Goal: Task Accomplishment & Management: Manage account settings

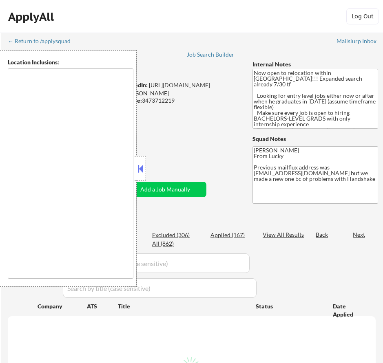
type textarea "country:[GEOGRAPHIC_DATA]"
select select ""pending""
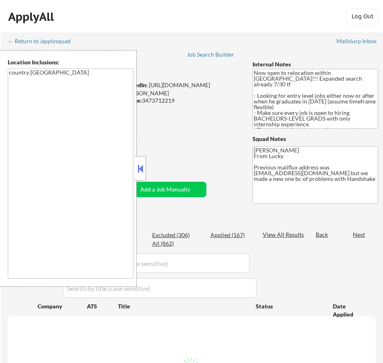
select select ""pending""
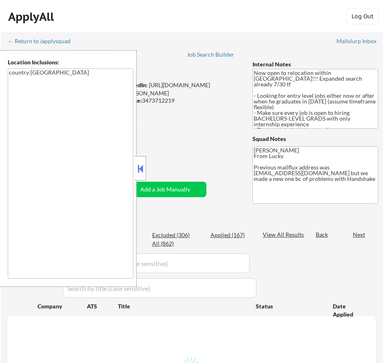
select select ""pending""
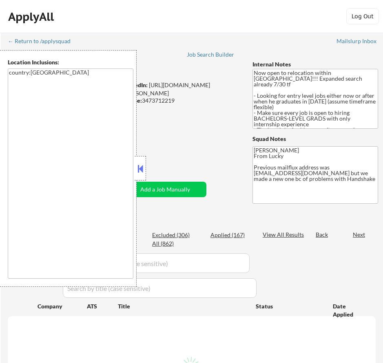
select select ""pending""
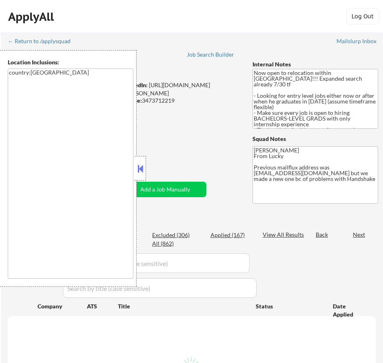
select select ""pending""
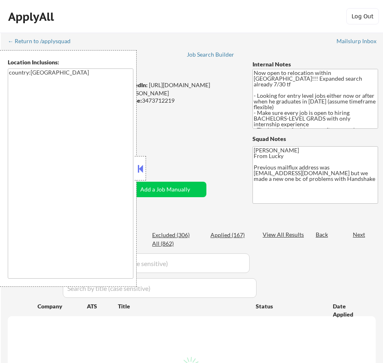
select select ""pending""
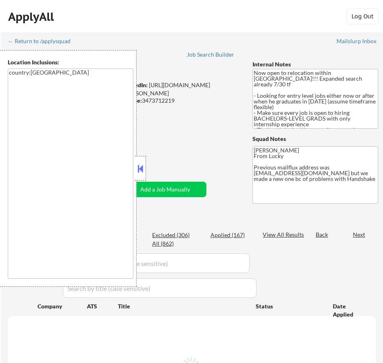
select select ""pending""
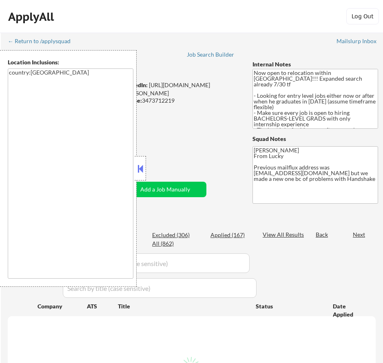
select select ""pending""
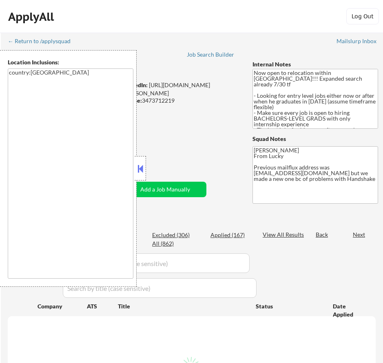
select select ""pending""
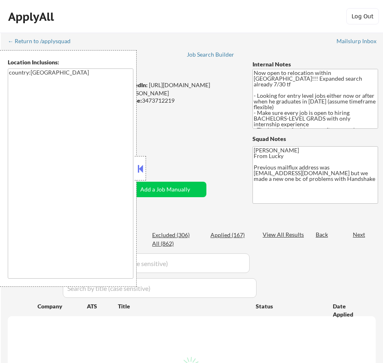
select select ""pending""
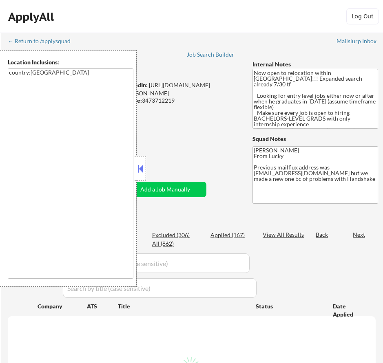
select select ""pending""
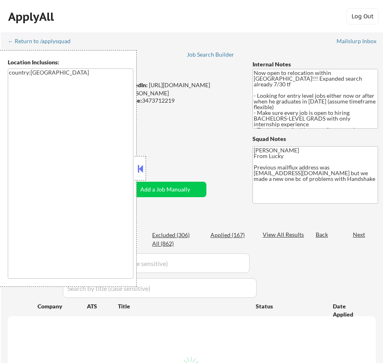
select select ""pending""
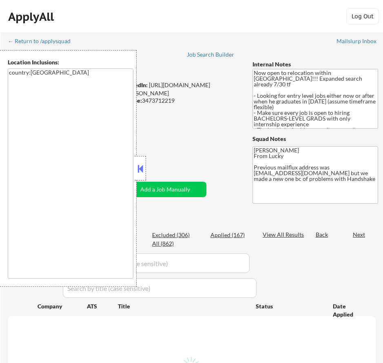
select select ""pending""
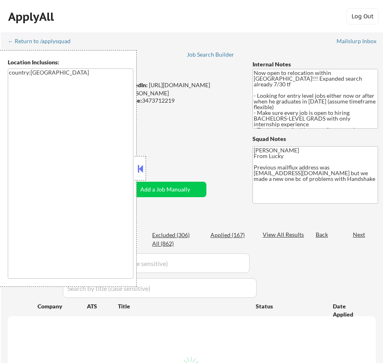
select select ""pending""
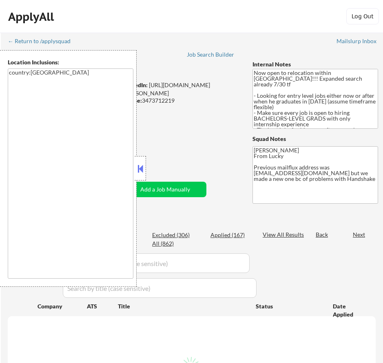
select select ""pending""
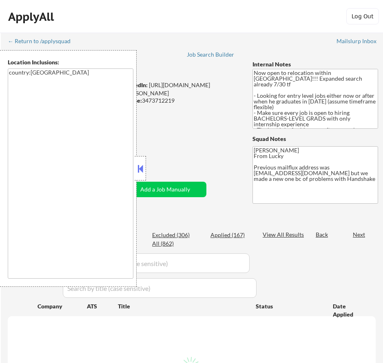
select select ""pending""
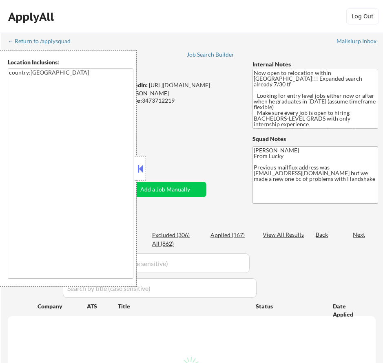
select select ""pending""
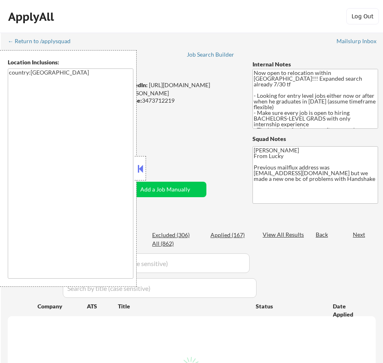
select select ""pending""
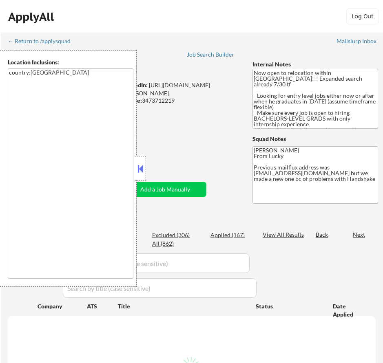
select select ""pending""
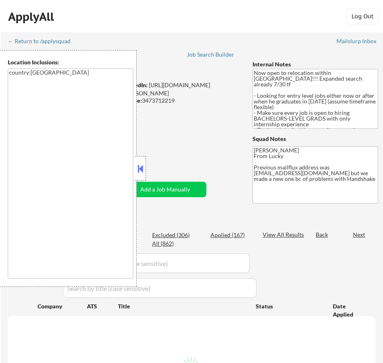
select select ""pending""
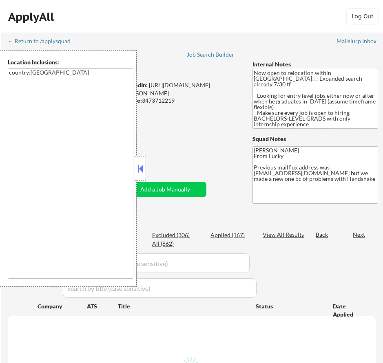
select select ""pending""
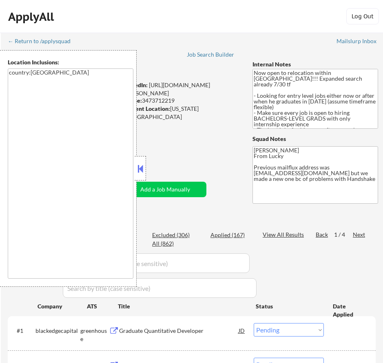
scroll to position [41, 0]
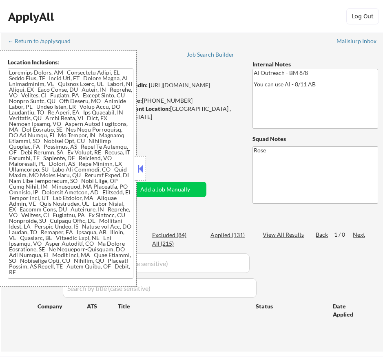
click at [139, 165] on button at bounding box center [140, 169] width 9 height 12
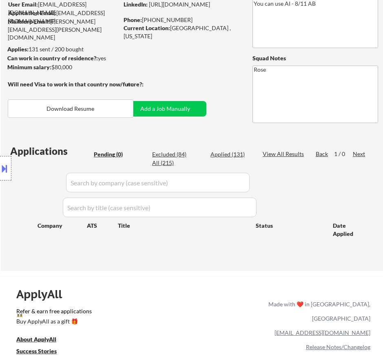
scroll to position [82, 0]
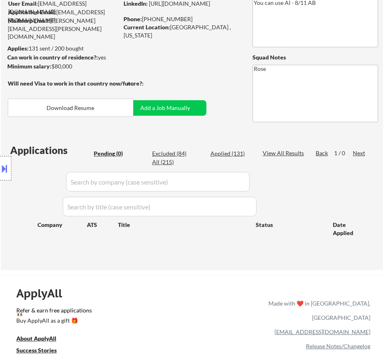
click at [227, 153] on div "Applied (131)" at bounding box center [230, 154] width 41 height 8
select select ""applied""
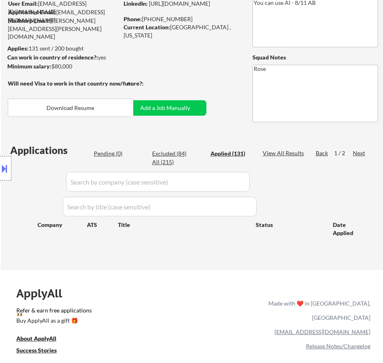
select select ""applied""
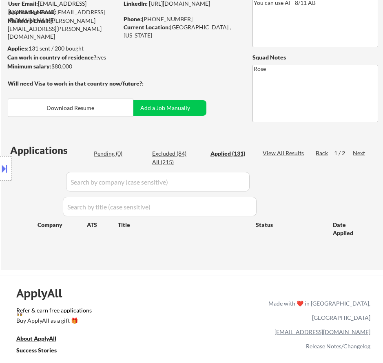
select select ""applied""
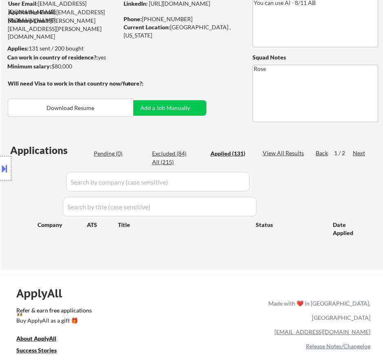
select select ""applied""
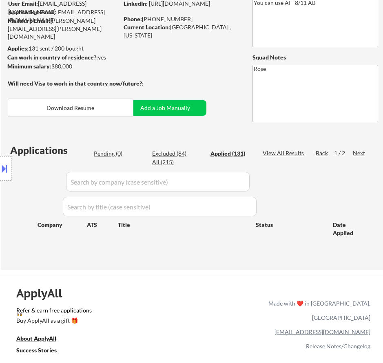
select select ""applied""
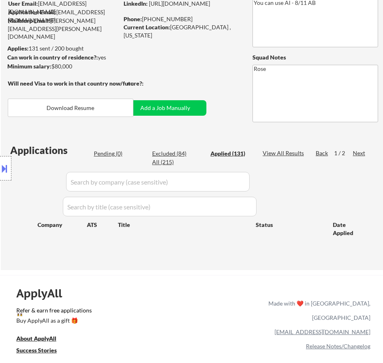
select select ""applied""
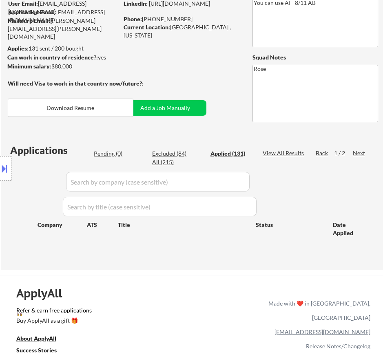
select select ""applied""
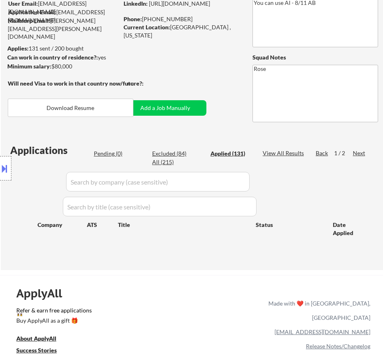
select select ""applied""
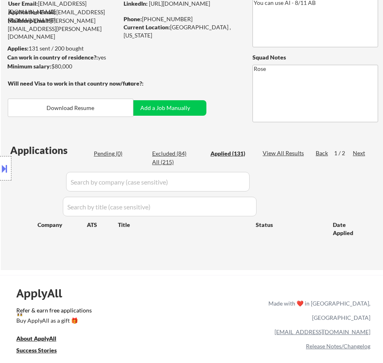
select select ""applied""
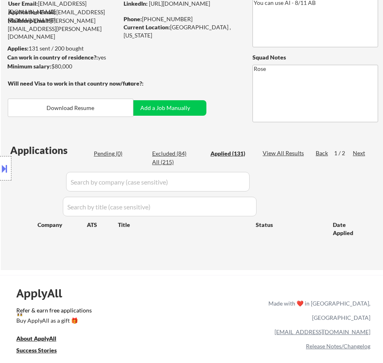
select select ""applied""
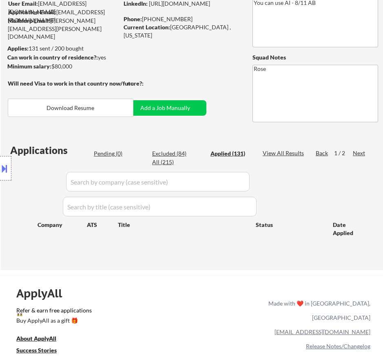
select select ""applied""
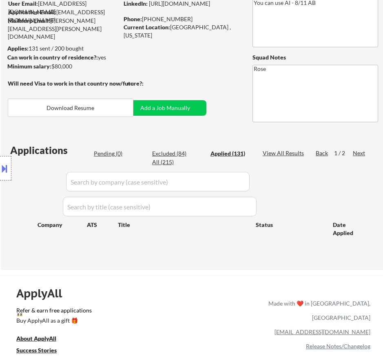
select select ""applied""
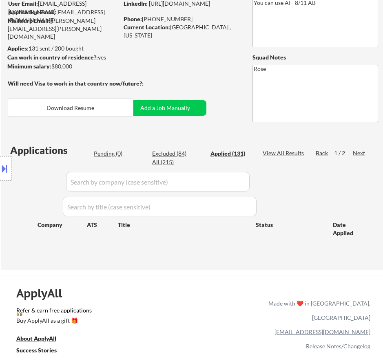
select select ""applied""
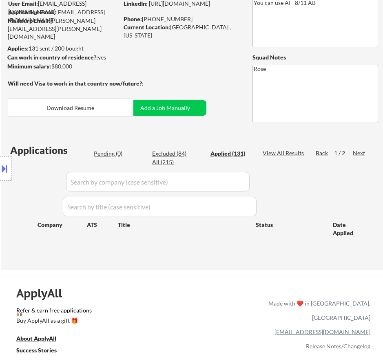
select select ""applied""
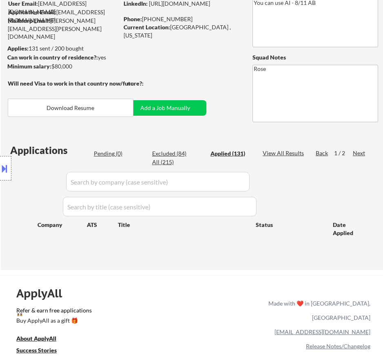
select select ""applied""
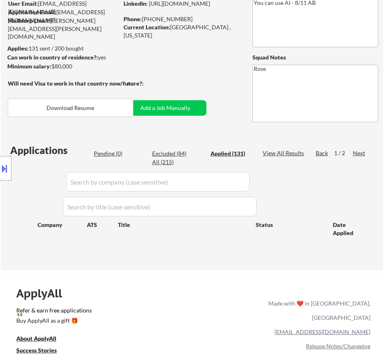
select select ""applied""
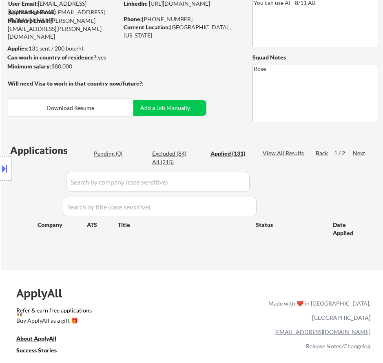
select select ""applied""
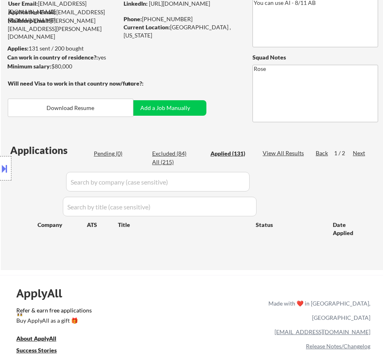
select select ""applied""
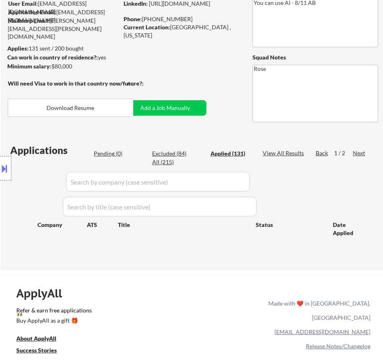
select select ""applied""
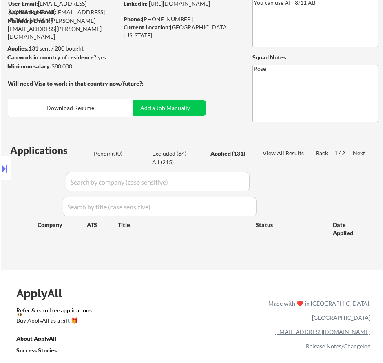
select select ""applied""
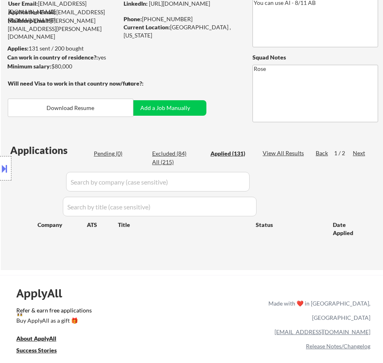
select select ""applied""
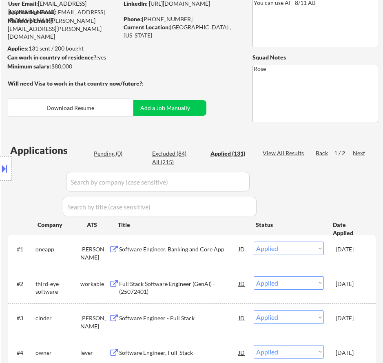
click at [176, 154] on div "Excluded (84)" at bounding box center [172, 154] width 41 height 8
select select ""excluded__location_""
select select ""excluded__expired_""
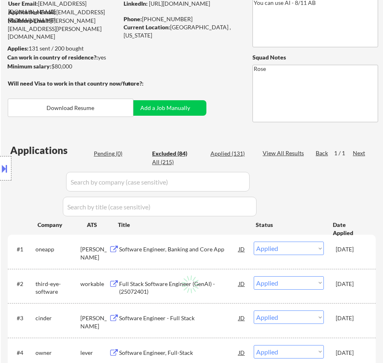
select select ""excluded__location_""
select select ""excluded__bad_match_""
select select ""excluded__other_""
select select ""excluded__bad_match_""
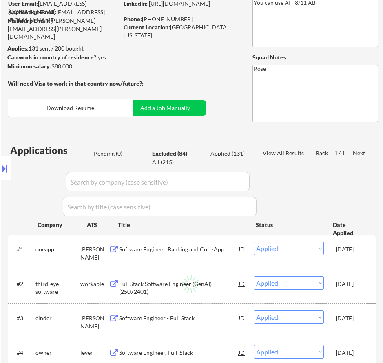
select select ""excluded__expired_""
select select ""excluded__other_""
select select ""excluded__expired_""
select select ""excluded__bad_match_""
select select ""excluded__location_""
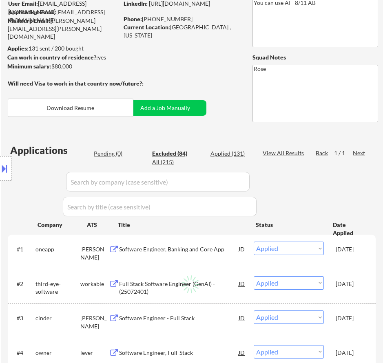
select select ""excluded__location_""
select select ""excluded__expired_""
select select ""excluded__bad_match_""
select select ""excluded__expired_""
select select ""excluded__salary_""
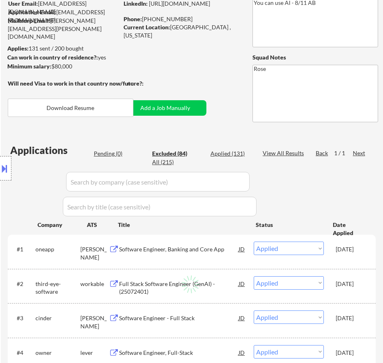
select select ""excluded__expired_""
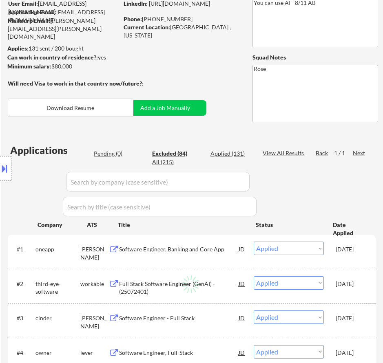
select select ""excluded__location_""
select select ""excluded__other_""
select select ""excluded__location_""
select select ""excluded__bad_match_""
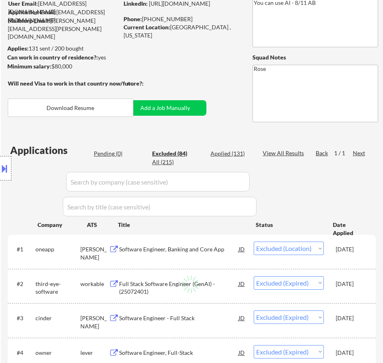
select select ""excluded__expired_""
select select ""excluded__bad_match_""
select select ""excluded__expired_""
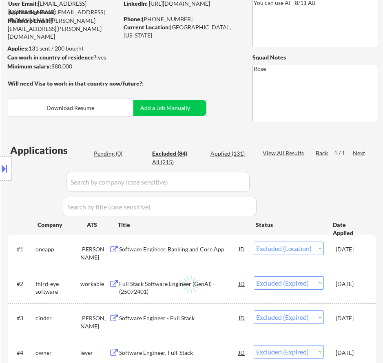
select select ""excluded__expired_""
select select ""excluded""
select select ""excluded__bad_match_""
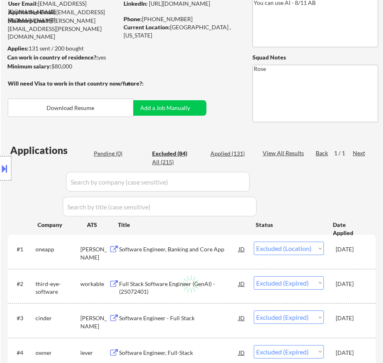
select select ""excluded""
select select ""excluded__bad_match_""
select select ""excluded__location_""
select select ""excluded__expired_""
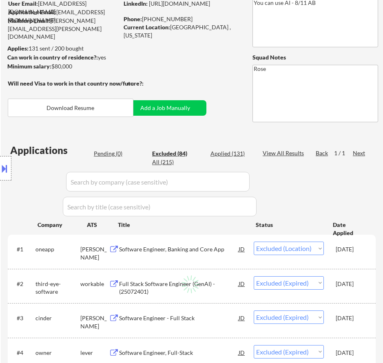
select select ""excluded""
select select ""excluded__location_""
select select ""excluded__expired_""
select select ""excluded""
select select ""excluded__bad_match_""
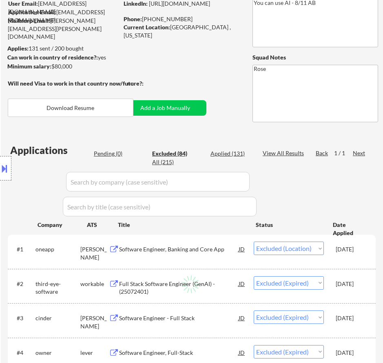
select select ""excluded__expired_""
select select ""excluded__location_""
select select ""excluded""
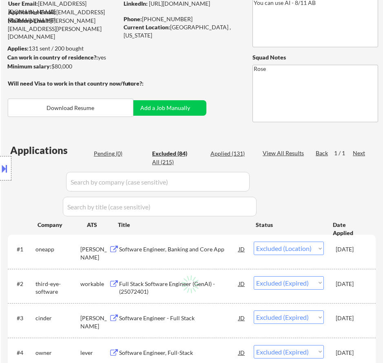
select select ""excluded""
select select ""excluded__location_""
select select ""excluded__bad_match_""
select select ""excluded__other_""
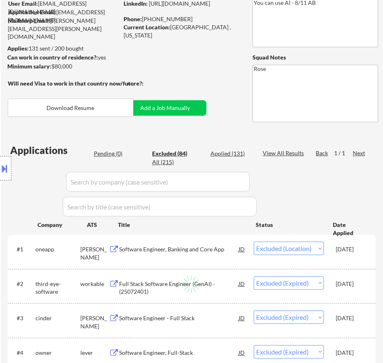
select select ""excluded__expired_""
select select ""excluded""
select select ""excluded__location_""
select select ""excluded__expired_""
select select ""excluded__other_""
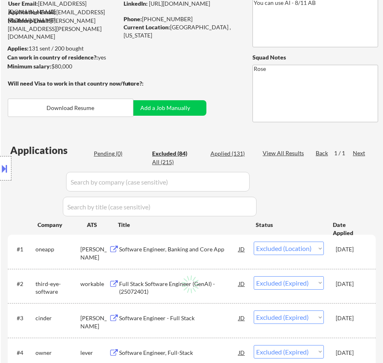
select select ""excluded__expired_""
select select ""excluded""
select select ""excluded__location_""
select select ""excluded""
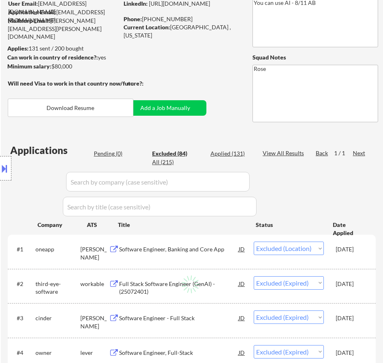
select select ""excluded__expired_""
select select ""excluded""
select select ""excluded__location_""
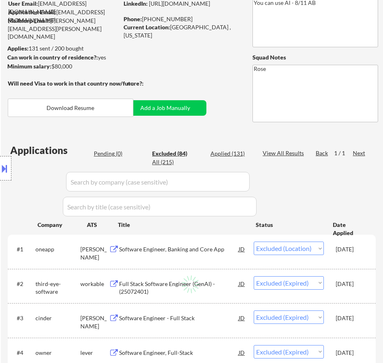
select select ""excluded""
select select ""excluded__expired_""
select select ""excluded""
select select ""excluded__expired_""
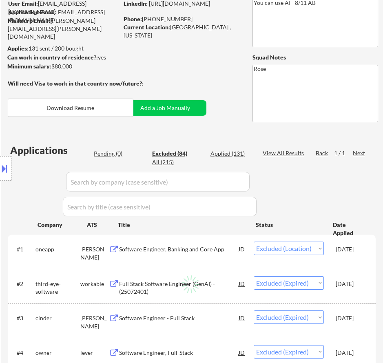
select select ""excluded__expired_""
select select ""excluded__bad_match_""
select select ""excluded__location_""
select select ""excluded""
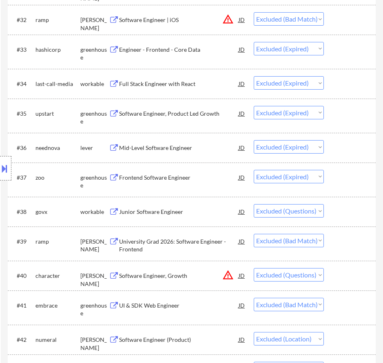
scroll to position [1386, 0]
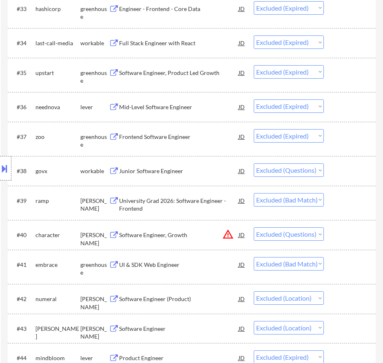
click at [194, 171] on div "Junior Software Engineer" at bounding box center [178, 171] width 119 height 8
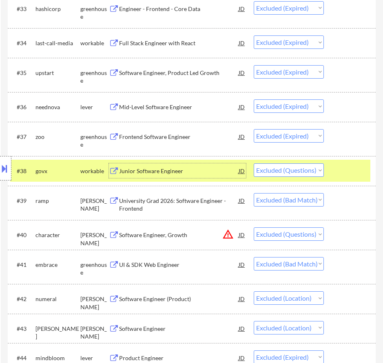
click at [306, 171] on select "Choose an option... Pending Applied Excluded (Questions) Excluded (Expired) Exc…" at bounding box center [289, 169] width 70 height 13
select select ""excluded__expired_""
click at [254, 163] on select "Choose an option... Pending Applied Excluded (Questions) Excluded (Expired) Exc…" at bounding box center [289, 169] width 70 height 13
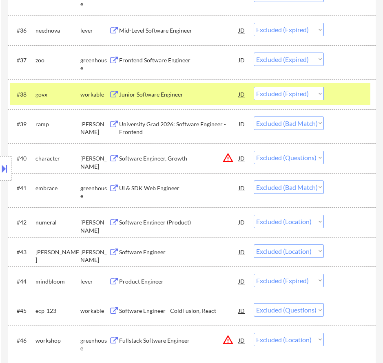
scroll to position [1467, 0]
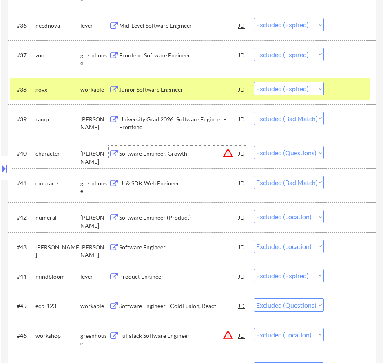
click at [211, 153] on div "Software Engineer, Growth" at bounding box center [178, 154] width 119 height 8
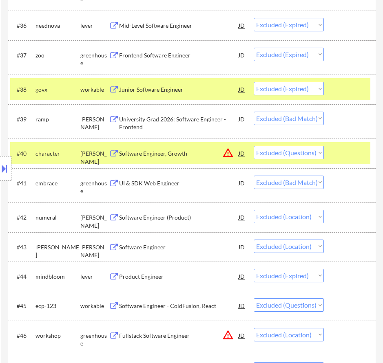
click at [8, 168] on button at bounding box center [4, 168] width 9 height 13
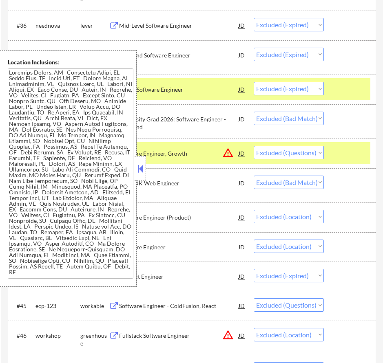
click at [140, 168] on button at bounding box center [140, 169] width 9 height 12
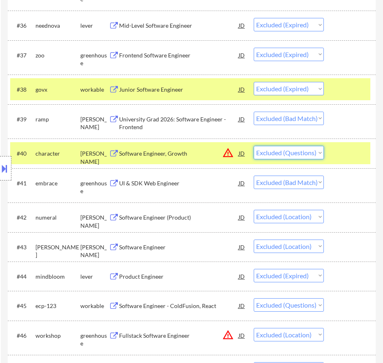
click at [312, 151] on select "Choose an option... Pending Applied Excluded (Questions) Excluded (Expired) Exc…" at bounding box center [289, 152] width 70 height 13
select select ""excluded__bad_match_""
click at [254, 146] on select "Choose an option... Pending Applied Excluded (Questions) Excluded (Expired) Exc…" at bounding box center [289, 152] width 70 height 13
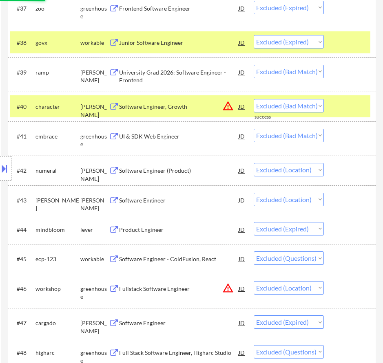
scroll to position [1589, 0]
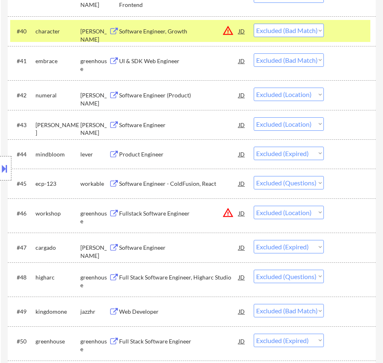
click at [210, 182] on div "Software Engineer - ColdFusion, React" at bounding box center [178, 184] width 119 height 8
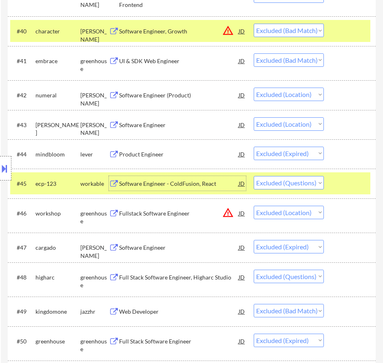
click at [301, 181] on select "Choose an option... Pending Applied Excluded (Questions) Excluded (Expired) Exc…" at bounding box center [289, 182] width 70 height 13
select select ""excluded__bad_match_""
click at [254, 176] on select "Choose an option... Pending Applied Excluded (Questions) Excluded (Expired) Exc…" at bounding box center [289, 182] width 70 height 13
click at [225, 276] on div "Full Stack Software Engineer, Higharc Studio" at bounding box center [178, 277] width 119 height 8
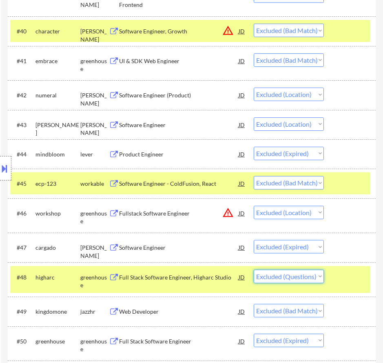
click at [297, 276] on select "Choose an option... Pending Applied Excluded (Questions) Excluded (Expired) Exc…" at bounding box center [289, 276] width 70 height 13
select select ""excluded__expired_""
click at [254, 270] on select "Choose an option... Pending Applied Excluded (Questions) Excluded (Expired) Exc…" at bounding box center [289, 276] width 70 height 13
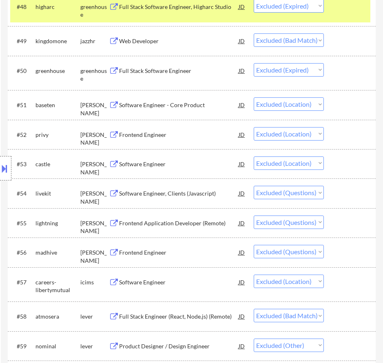
scroll to position [1875, 0]
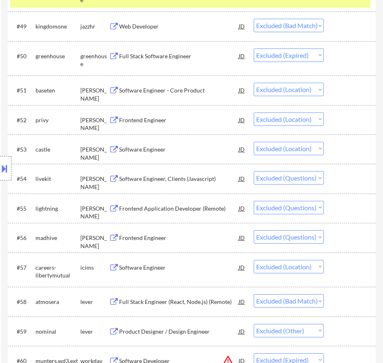
click at [207, 181] on div "Software Engineer, Clients (Javascript)" at bounding box center [178, 179] width 119 height 8
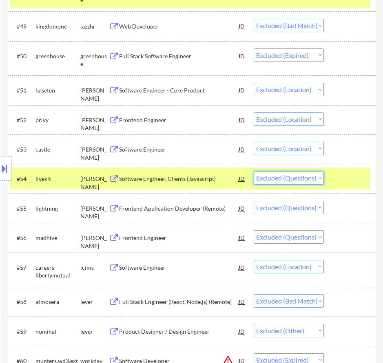
click at [284, 178] on select "Choose an option... Pending Applied Excluded (Questions) Excluded (Expired) Exc…" at bounding box center [289, 177] width 70 height 13
select select ""excluded__expired_""
click at [254, 171] on select "Choose an option... Pending Applied Excluded (Questions) Excluded (Expired) Exc…" at bounding box center [289, 177] width 70 height 13
click at [223, 204] on div "Frontend Application Developer (Remote)" at bounding box center [178, 208] width 119 height 15
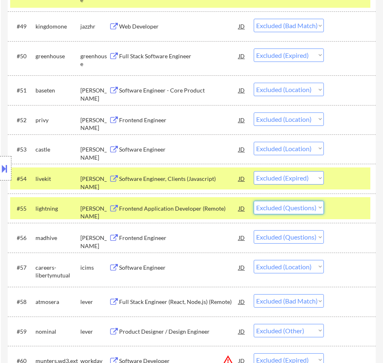
click at [307, 206] on select "Choose an option... Pending Applied Excluded (Questions) Excluded (Expired) Exc…" at bounding box center [289, 207] width 70 height 13
click at [254, 201] on select "Choose an option... Pending Applied Excluded (Questions) Excluded (Expired) Exc…" at bounding box center [289, 207] width 70 height 13
select select ""excluded""
select select ""excluded__location_""
select select ""excluded__bad_match_""
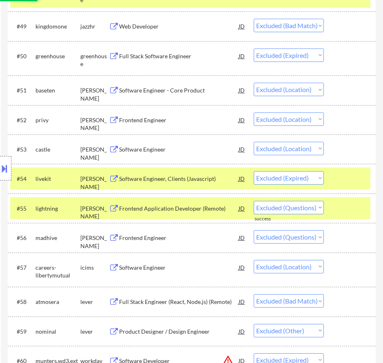
select select ""excluded__other_""
select select ""excluded__expired_""
select select ""excluded""
select select ""excluded__location_""
select select ""excluded__expired_""
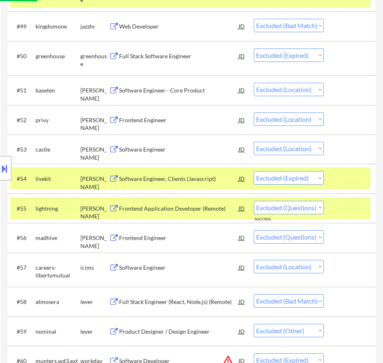
select select ""excluded__other_""
select select ""excluded__expired_""
select select ""excluded""
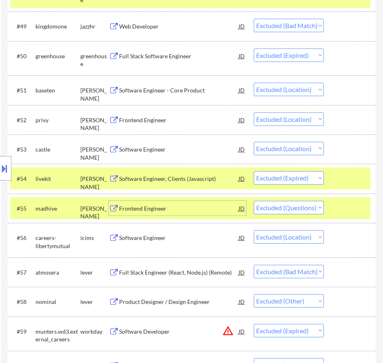
click at [226, 210] on div "Frontend Engineer" at bounding box center [178, 209] width 119 height 8
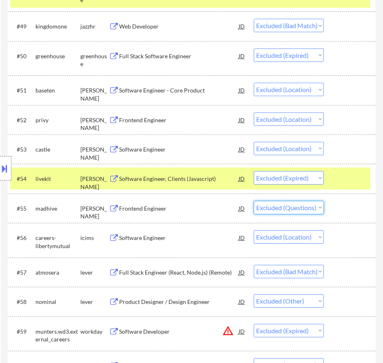
click at [297, 212] on select "Choose an option... Pending Applied Excluded (Questions) Excluded (Expired) Exc…" at bounding box center [289, 207] width 70 height 13
click at [254, 201] on select "Choose an option... Pending Applied Excluded (Questions) Excluded (Expired) Exc…" at bounding box center [289, 207] width 70 height 13
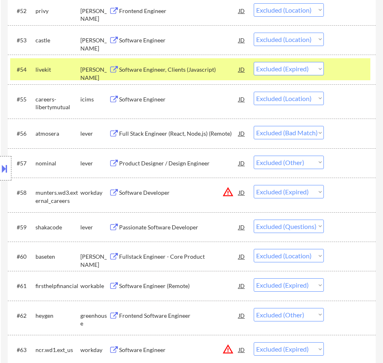
scroll to position [1997, 0]
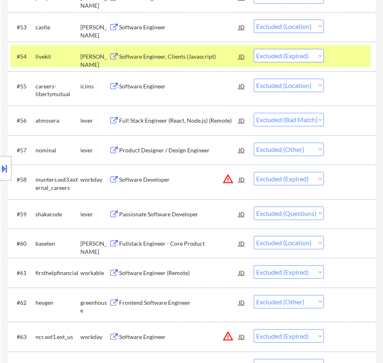
click at [227, 216] on div "Passionate Software Developer" at bounding box center [178, 214] width 119 height 8
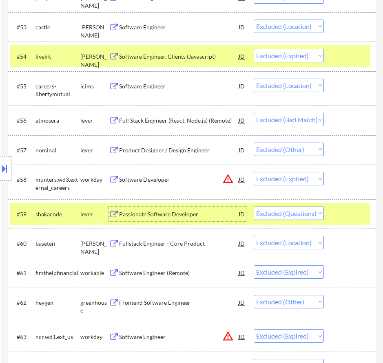
click at [278, 212] on select "Choose an option... Pending Applied Excluded (Questions) Excluded (Expired) Exc…" at bounding box center [289, 213] width 70 height 13
click at [254, 207] on select "Choose an option... Pending Applied Excluded (Questions) Excluded (Expired) Exc…" at bounding box center [289, 213] width 70 height 13
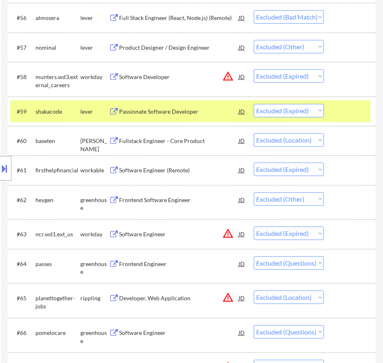
scroll to position [2119, 0]
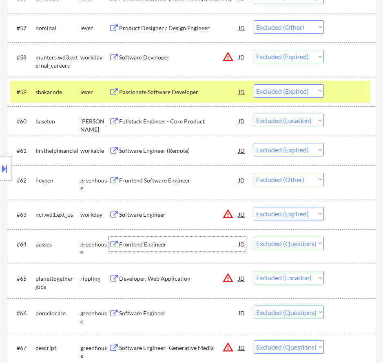
click at [190, 245] on div "Frontend Engineer" at bounding box center [178, 244] width 119 height 8
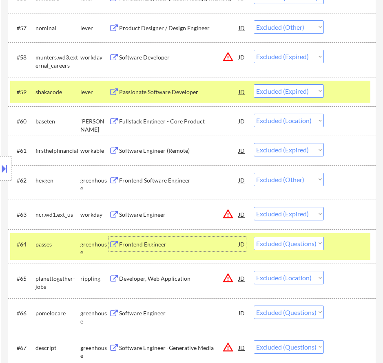
click at [6, 168] on button at bounding box center [4, 168] width 9 height 13
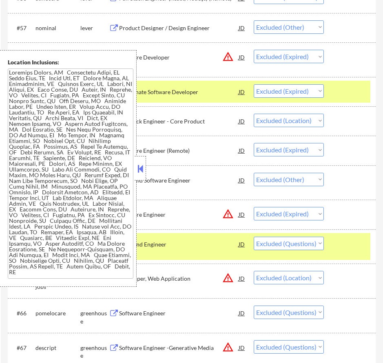
scroll to position [2845, 0]
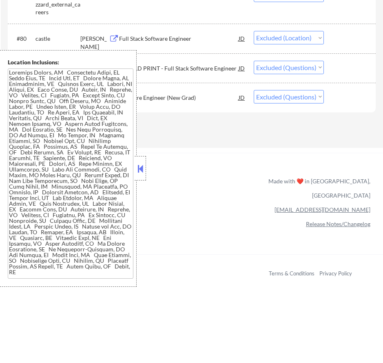
click at [142, 171] on button at bounding box center [140, 169] width 9 height 12
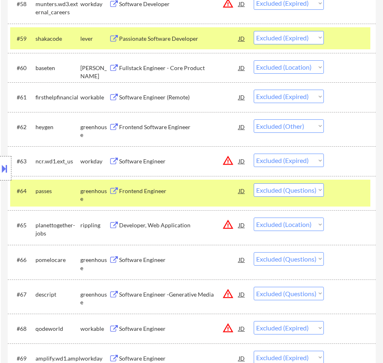
scroll to position [2193, 0]
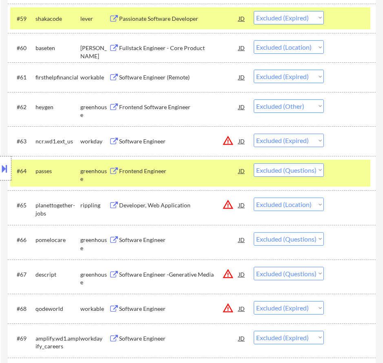
click at [312, 172] on select "Choose an option... Pending Applied Excluded (Questions) Excluded (Expired) Exc…" at bounding box center [289, 169] width 70 height 13
click at [192, 142] on div "Software Engineer" at bounding box center [178, 141] width 119 height 8
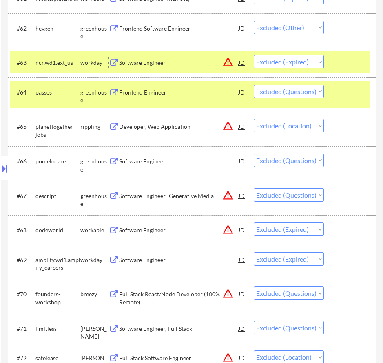
scroll to position [2274, 0]
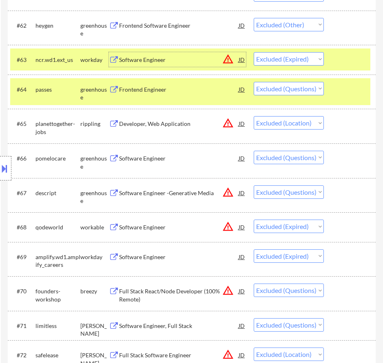
click at [180, 157] on div "Software Engineer" at bounding box center [178, 158] width 119 height 8
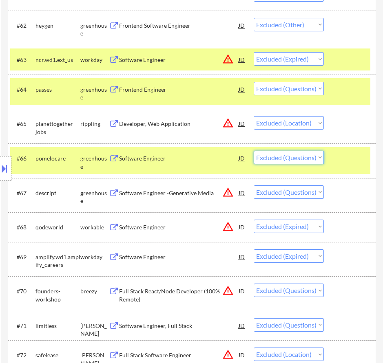
click at [287, 158] on select "Choose an option... Pending Applied Excluded (Questions) Excluded (Expired) Exc…" at bounding box center [289, 157] width 70 height 13
click at [254, 151] on select "Choose an option... Pending Applied Excluded (Questions) Excluded (Expired) Exc…" at bounding box center [289, 157] width 70 height 13
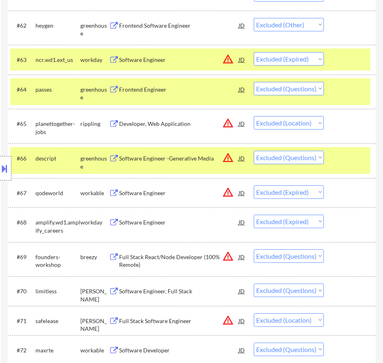
click at [215, 158] on div "Software Engineer -Generative Media" at bounding box center [178, 158] width 119 height 8
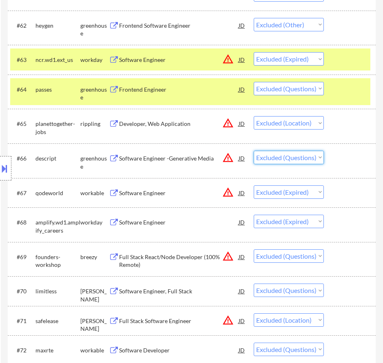
click at [289, 156] on select "Choose an option... Pending Applied Excluded (Questions) Excluded (Expired) Exc…" at bounding box center [289, 157] width 70 height 13
click at [254, 151] on select "Choose an option... Pending Applied Excluded (Questions) Excluded (Expired) Exc…" at bounding box center [289, 157] width 70 height 13
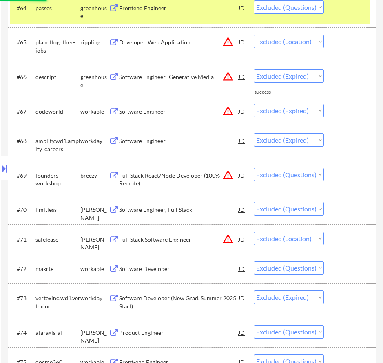
scroll to position [2396, 0]
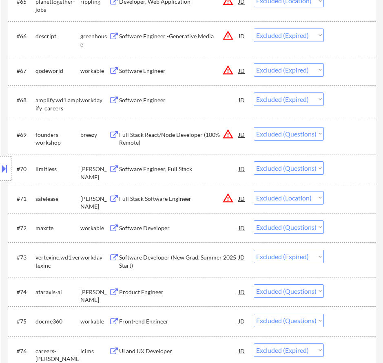
click at [208, 137] on div "Full Stack React/Node Developer (100% Remote)" at bounding box center [178, 139] width 119 height 16
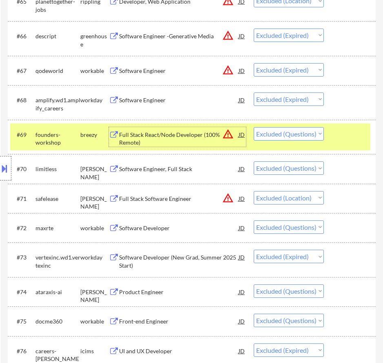
click at [301, 134] on select "Choose an option... Pending Applied Excluded (Questions) Excluded (Expired) Exc…" at bounding box center [289, 133] width 70 height 13
click at [254, 127] on select "Choose an option... Pending Applied Excluded (Questions) Excluded (Expired) Exc…" at bounding box center [289, 133] width 70 height 13
click at [203, 168] on div "Software Engineer, Full Stack" at bounding box center [178, 169] width 119 height 8
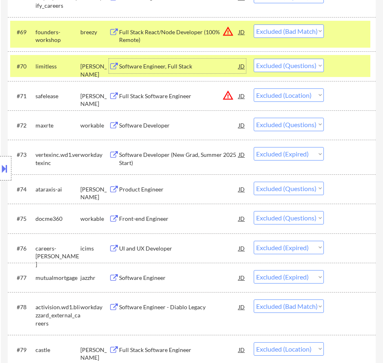
scroll to position [2519, 0]
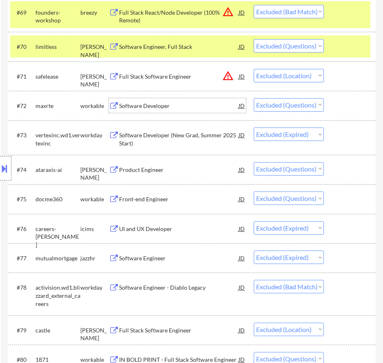
click at [176, 103] on div "Software Developer" at bounding box center [178, 106] width 119 height 8
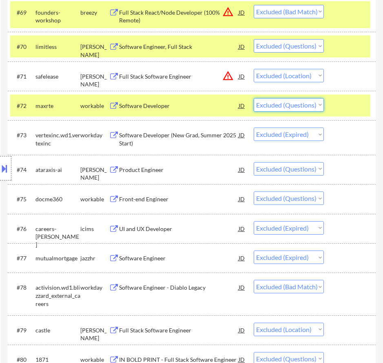
click at [290, 105] on select "Choose an option... Pending Applied Excluded (Questions) Excluded (Expired) Exc…" at bounding box center [289, 104] width 70 height 13
click at [254, 98] on select "Choose an option... Pending Applied Excluded (Questions) Excluded (Expired) Exc…" at bounding box center [289, 104] width 70 height 13
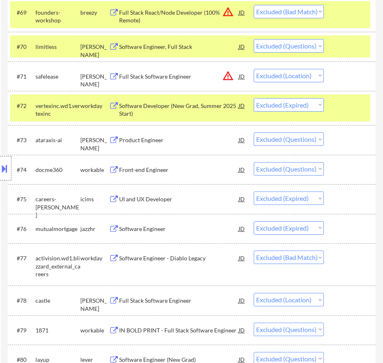
click at [227, 141] on div "Product Engineer" at bounding box center [178, 140] width 119 height 8
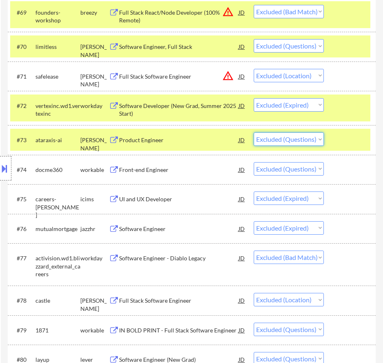
click at [284, 140] on select "Choose an option... Pending Applied Excluded (Questions) Excluded (Expired) Exc…" at bounding box center [289, 138] width 70 height 13
click at [254, 132] on select "Choose an option... Pending Applied Excluded (Questions) Excluded (Expired) Exc…" at bounding box center [289, 138] width 70 height 13
click at [219, 169] on div "Front-end Engineer" at bounding box center [178, 170] width 119 height 8
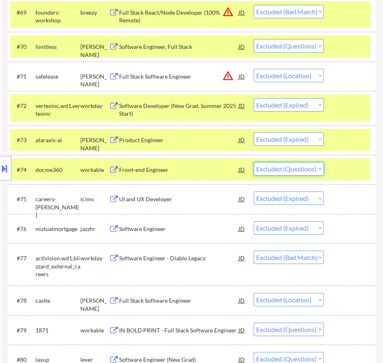
click at [288, 170] on select "Choose an option... Pending Applied Excluded (Questions) Excluded (Expired) Exc…" at bounding box center [289, 168] width 70 height 13
click at [254, 162] on select "Choose an option... Pending Applied Excluded (Questions) Excluded (Expired) Exc…" at bounding box center [289, 168] width 70 height 13
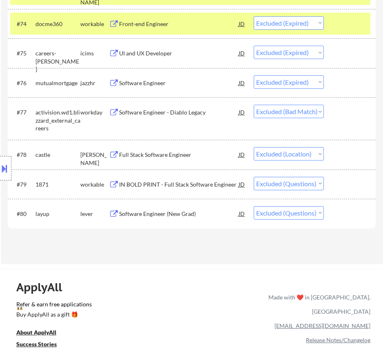
scroll to position [2682, 0]
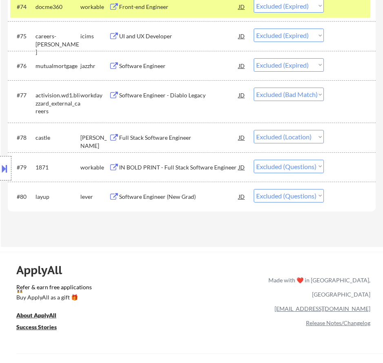
click at [201, 162] on div "IN BOLD PRINT - Full Stack Software Engineer" at bounding box center [178, 167] width 119 height 15
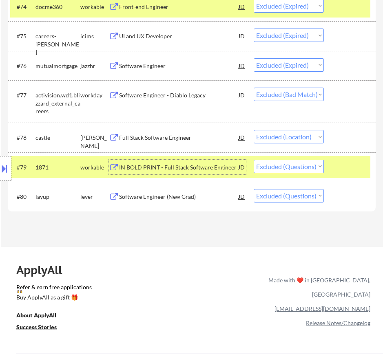
click at [291, 168] on select "Choose an option... Pending Applied Excluded (Questions) Excluded (Expired) Exc…" at bounding box center [289, 166] width 70 height 13
click at [254, 160] on select "Choose an option... Pending Applied Excluded (Questions) Excluded (Expired) Exc…" at bounding box center [289, 166] width 70 height 13
click at [201, 202] on div "Software Engineer (New Grad)" at bounding box center [178, 196] width 119 height 15
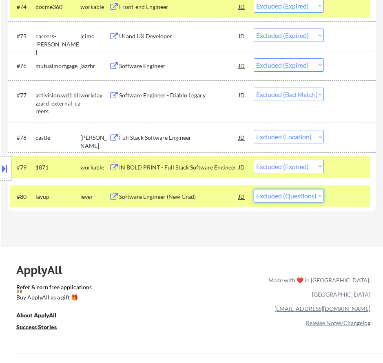
click at [306, 196] on select "Choose an option... Pending Applied Excluded (Questions) Excluded (Expired) Exc…" at bounding box center [289, 195] width 70 height 13
click at [254, 189] on select "Choose an option... Pending Applied Excluded (Questions) Excluded (Expired) Exc…" at bounding box center [289, 195] width 70 height 13
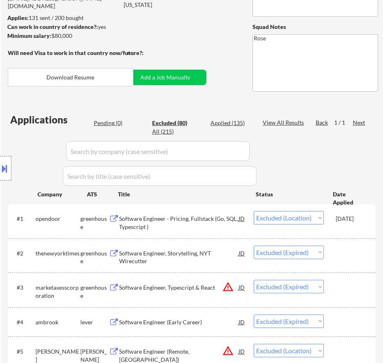
scroll to position [114, 0]
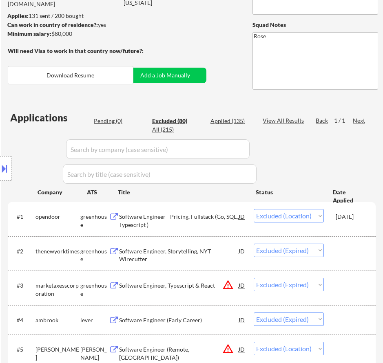
click at [108, 122] on div "Location Inclusions:" at bounding box center [73, 168] width 146 height 237
click at [112, 119] on div "Location Inclusions:" at bounding box center [73, 168] width 146 height 237
click at [117, 121] on div "Location Inclusions:" at bounding box center [73, 168] width 146 height 237
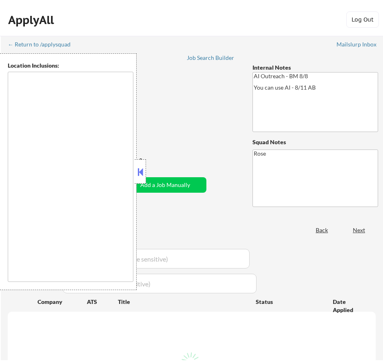
scroll to position [114, 0]
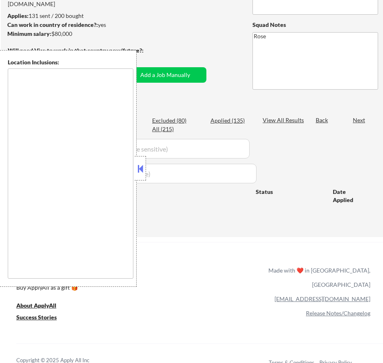
type textarea "[GEOGRAPHIC_DATA], [GEOGRAPHIC_DATA] [GEOGRAPHIC_DATA], [GEOGRAPHIC_DATA] [GEOG…"
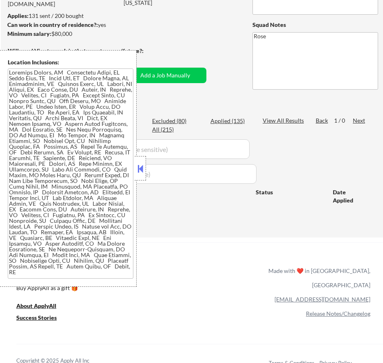
click at [139, 168] on button at bounding box center [140, 169] width 9 height 12
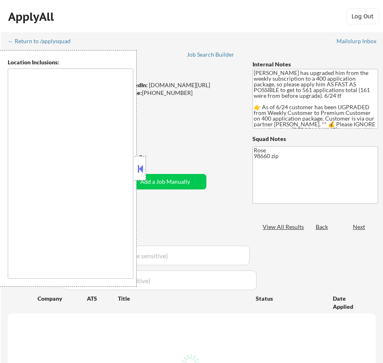
click at [141, 171] on button at bounding box center [140, 169] width 9 height 12
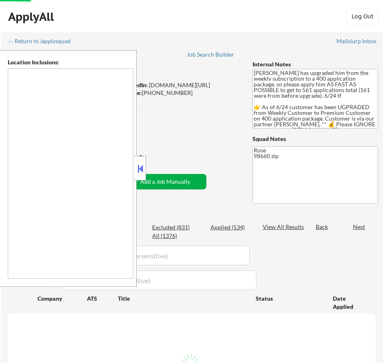
select select ""pending""
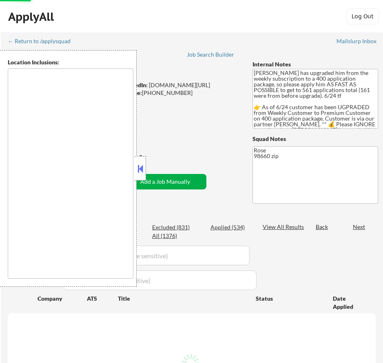
select select ""pending""
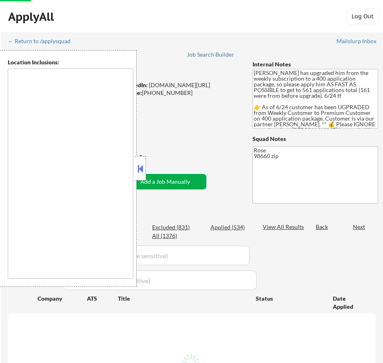
select select ""pending""
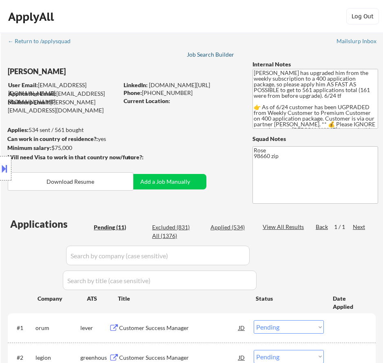
click at [205, 53] on div "Job Search Builder" at bounding box center [211, 55] width 48 height 6
select select ""pending""
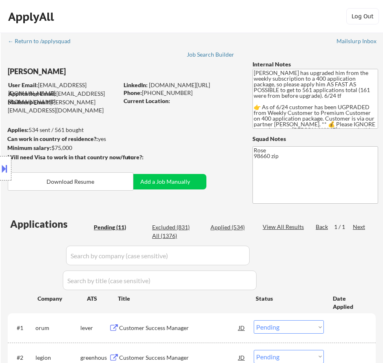
select select ""pending""
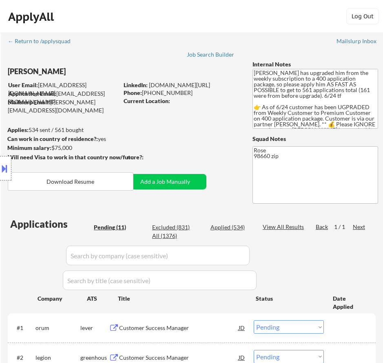
select select ""pending""
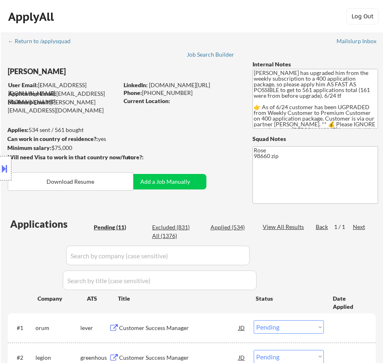
select select ""pending""
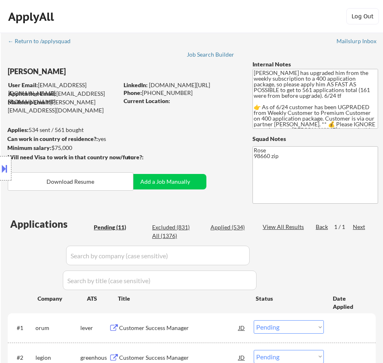
select select ""pending""
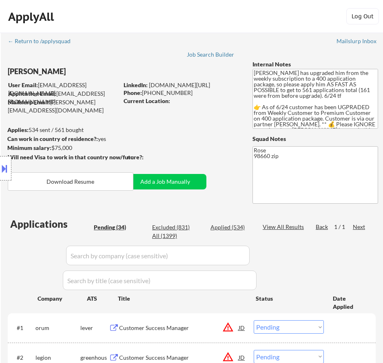
select select ""pending""
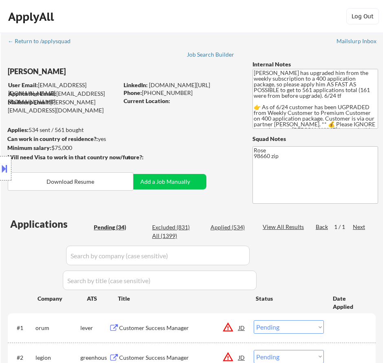
select select ""pending""
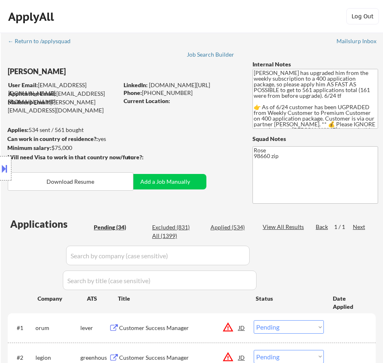
select select ""pending""
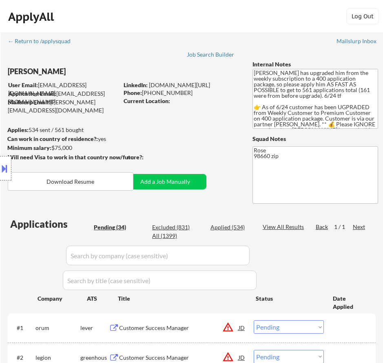
select select ""pending""
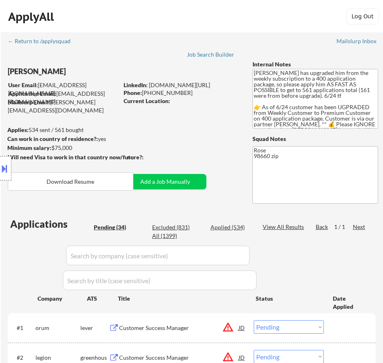
select select ""pending""
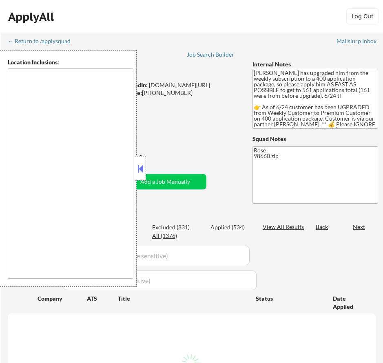
select select ""pending""
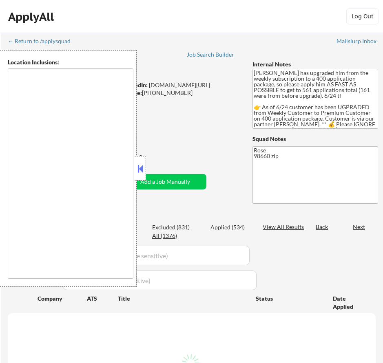
select select ""pending""
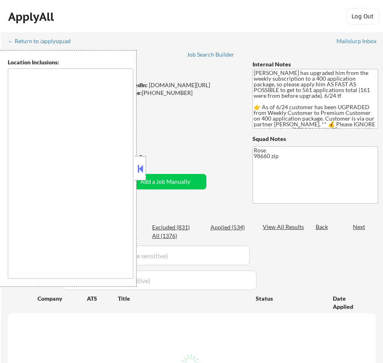
select select ""pending""
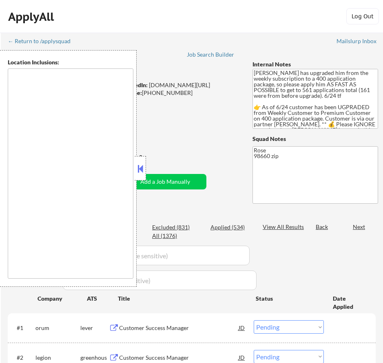
type textarea "[GEOGRAPHIC_DATA], OR [GEOGRAPHIC_DATA], [GEOGRAPHIC_DATA] [GEOGRAPHIC_DATA], […"
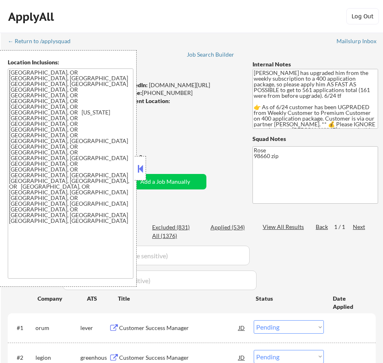
click at [139, 167] on button at bounding box center [140, 169] width 9 height 12
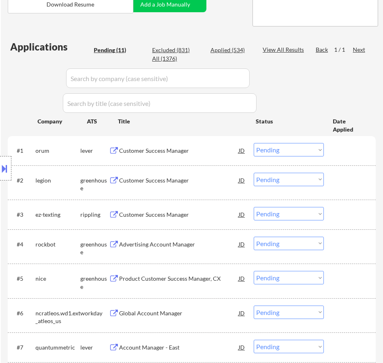
scroll to position [163, 0]
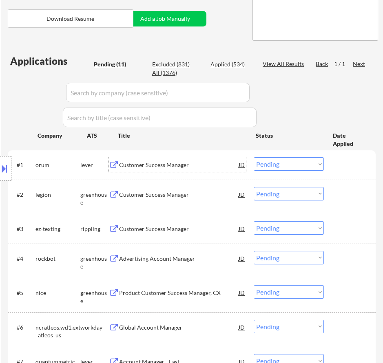
click at [186, 161] on div "Customer Success Manager" at bounding box center [178, 164] width 119 height 15
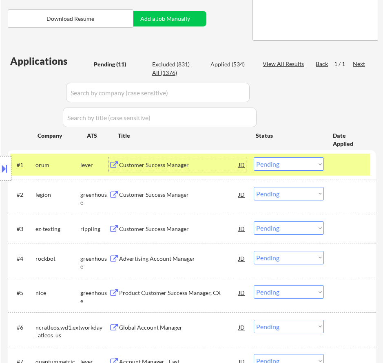
click at [261, 163] on select "Choose an option... Pending Applied Excluded (Questions) Excluded (Expired) Exc…" at bounding box center [289, 163] width 70 height 13
click at [254, 157] on select "Choose an option... Pending Applied Excluded (Questions) Excluded (Expired) Exc…" at bounding box center [289, 163] width 70 height 13
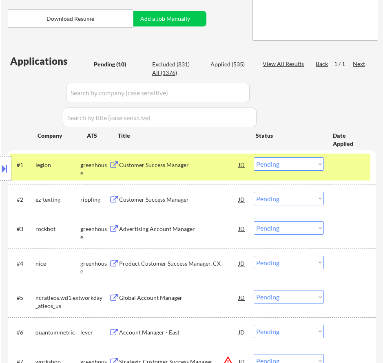
click at [217, 169] on div "Customer Success Manager" at bounding box center [178, 164] width 119 height 15
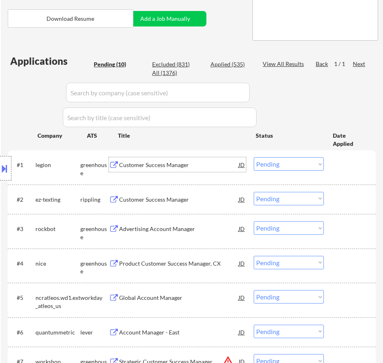
click at [266, 163] on select "Choose an option... Pending Applied Excluded (Questions) Excluded (Expired) Exc…" at bounding box center [289, 163] width 70 height 13
click at [254, 157] on select "Choose an option... Pending Applied Excluded (Questions) Excluded (Expired) Exc…" at bounding box center [289, 163] width 70 height 13
select select ""pending""
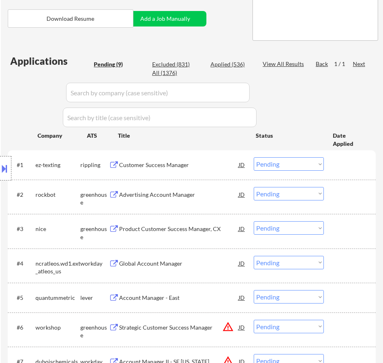
click at [214, 170] on div "Customer Success Manager" at bounding box center [178, 164] width 119 height 15
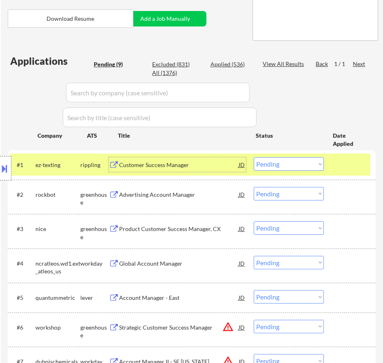
click at [193, 196] on div "Advertising Account Manager" at bounding box center [178, 195] width 119 height 8
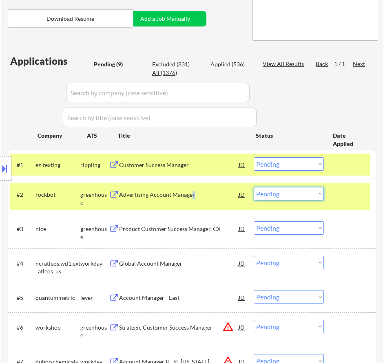
click at [296, 192] on select "Choose an option... Pending Applied Excluded (Questions) Excluded (Expired) Exc…" at bounding box center [289, 193] width 70 height 13
click at [254, 187] on select "Choose an option... Pending Applied Excluded (Questions) Excluded (Expired) Exc…" at bounding box center [289, 193] width 70 height 13
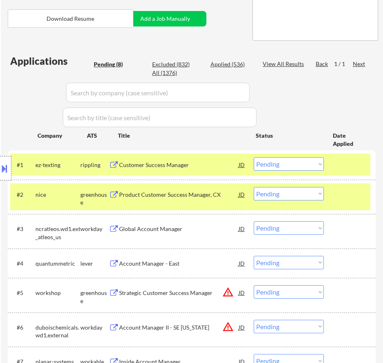
click at [187, 198] on div "Product Customer Success Manager, CX" at bounding box center [178, 195] width 119 height 8
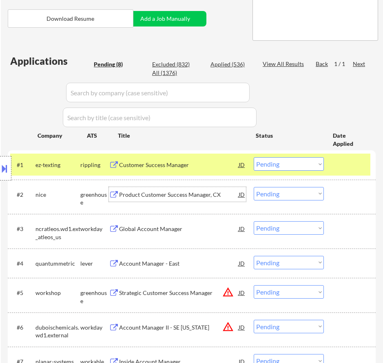
click at [291, 195] on select "Choose an option... Pending Applied Excluded (Questions) Excluded (Expired) Exc…" at bounding box center [289, 193] width 70 height 13
click at [254, 187] on select "Choose an option... Pending Applied Excluded (Questions) Excluded (Expired) Exc…" at bounding box center [289, 193] width 70 height 13
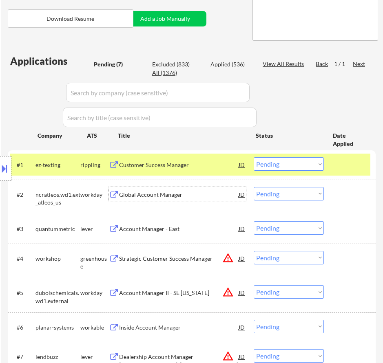
click at [199, 196] on div "Global Account Manager" at bounding box center [178, 195] width 119 height 8
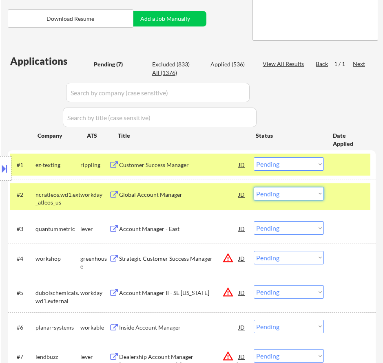
click at [304, 193] on select "Choose an option... Pending Applied Excluded (Questions) Excluded (Expired) Exc…" at bounding box center [289, 193] width 70 height 13
click at [254, 187] on select "Choose an option... Pending Applied Excluded (Questions) Excluded (Expired) Exc…" at bounding box center [289, 193] width 70 height 13
select select ""pending""
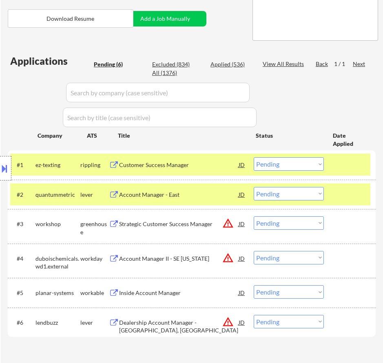
click at [199, 195] on div "Account Manager - East" at bounding box center [178, 195] width 119 height 8
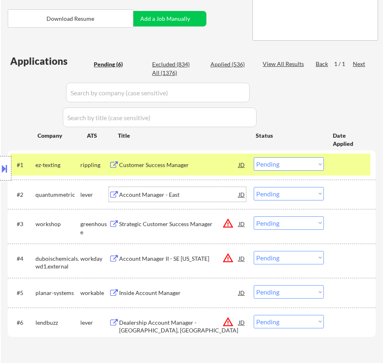
click at [231, 194] on div "Account Manager - East" at bounding box center [178, 195] width 119 height 8
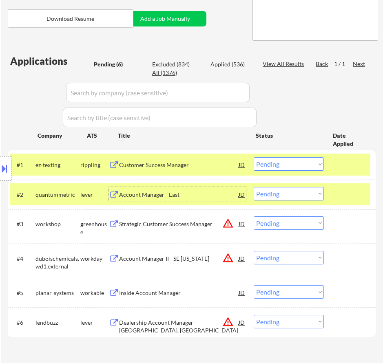
click at [229, 193] on div "Account Manager - East" at bounding box center [178, 195] width 119 height 8
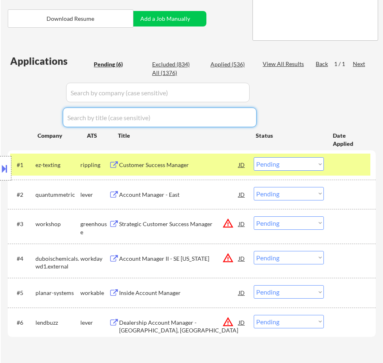
click at [320, 111] on div "Applications Pending (6) Excluded (834) Applied (536) All (1376) View All Resul…" at bounding box center [192, 205] width 368 height 303
click at [196, 194] on div "Account Manager - East" at bounding box center [178, 195] width 119 height 8
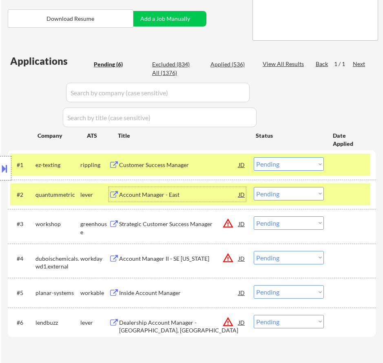
click at [201, 191] on div "Account Manager - East" at bounding box center [178, 195] width 119 height 8
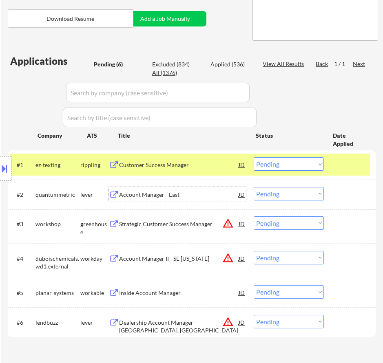
click at [226, 198] on div "Account Manager - East" at bounding box center [178, 195] width 119 height 8
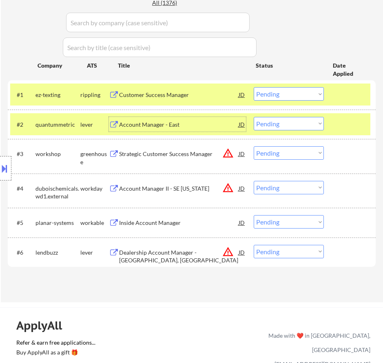
scroll to position [245, 0]
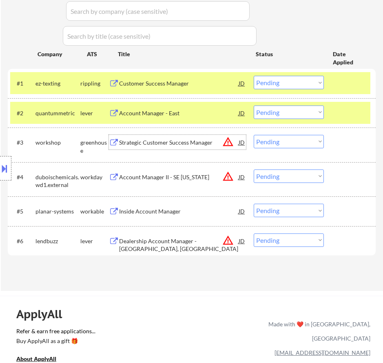
click at [184, 140] on div "Strategic Customer Success Manager" at bounding box center [178, 143] width 119 height 8
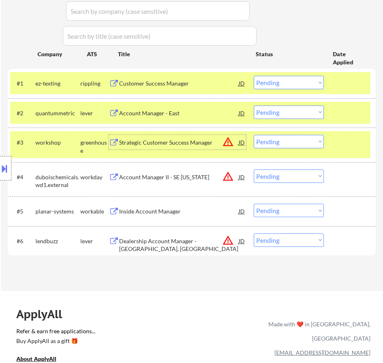
click at [286, 142] on select "Choose an option... Pending Applied Excluded (Questions) Excluded (Expired) Exc…" at bounding box center [289, 141] width 70 height 13
click at [254, 135] on select "Choose an option... Pending Applied Excluded (Questions) Excluded (Expired) Exc…" at bounding box center [289, 141] width 70 height 13
select select ""pending""
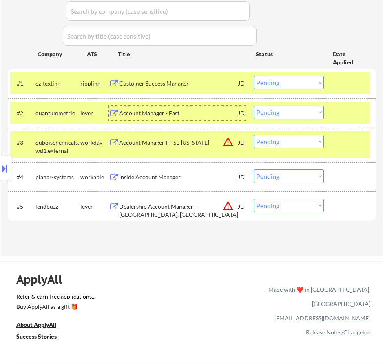
click at [192, 112] on div "Account Manager - East" at bounding box center [178, 113] width 119 height 8
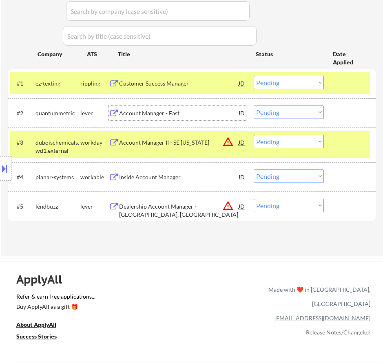
click at [287, 118] on select "Choose an option... Pending Applied Excluded (Questions) Excluded (Expired) Exc…" at bounding box center [289, 112] width 70 height 13
click at [254, 106] on select "Choose an option... Pending Applied Excluded (Questions) Excluded (Expired) Exc…" at bounding box center [289, 112] width 70 height 13
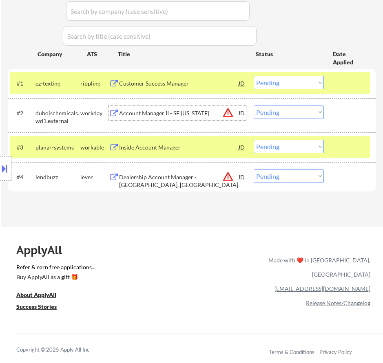
click at [208, 108] on div "Account Manager II - SE Michigan" at bounding box center [178, 113] width 119 height 15
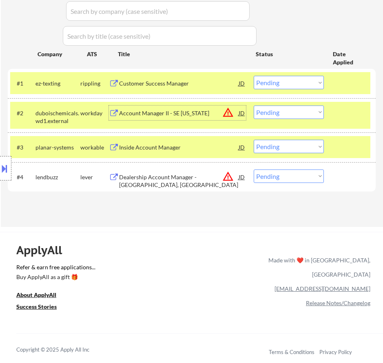
click at [291, 111] on select "Choose an option... Pending Applied Excluded (Questions) Excluded (Expired) Exc…" at bounding box center [289, 112] width 70 height 13
click at [254, 106] on select "Choose an option... Pending Applied Excluded (Questions) Excluded (Expired) Exc…" at bounding box center [289, 112] width 70 height 13
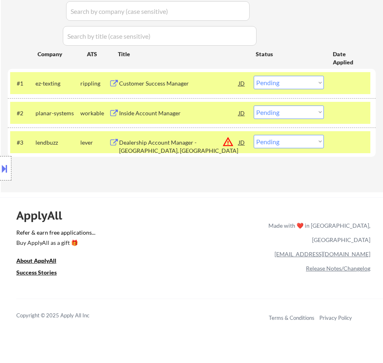
click at [223, 115] on div "Inside Account Manager" at bounding box center [178, 113] width 119 height 8
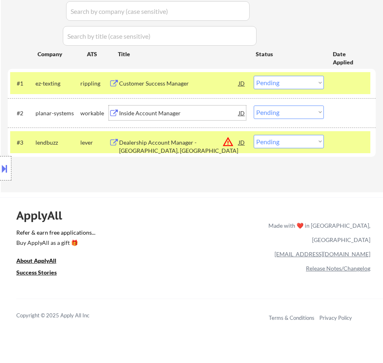
click at [5, 170] on button at bounding box center [4, 168] width 9 height 13
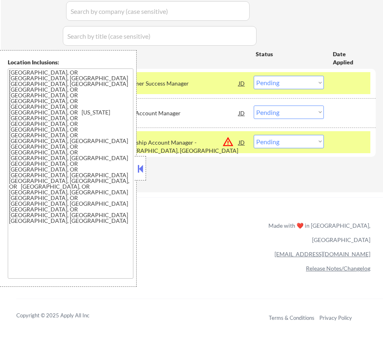
click at [141, 168] on button at bounding box center [140, 169] width 9 height 12
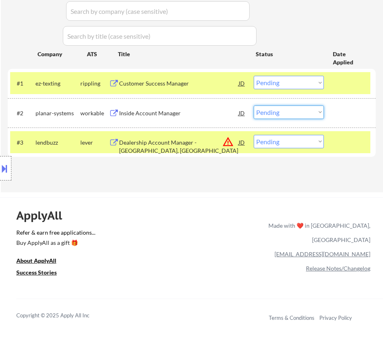
click at [284, 112] on select "Choose an option... Pending Applied Excluded (Questions) Excluded (Expired) Exc…" at bounding box center [289, 112] width 70 height 13
click at [254, 106] on select "Choose an option... Pending Applied Excluded (Questions) Excluded (Expired) Exc…" at bounding box center [289, 112] width 70 height 13
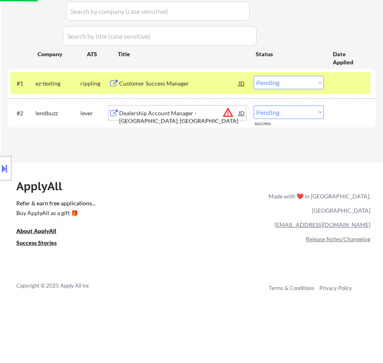
click at [203, 113] on div "Dealership Account Manager - Las Vegas, NV" at bounding box center [178, 117] width 119 height 16
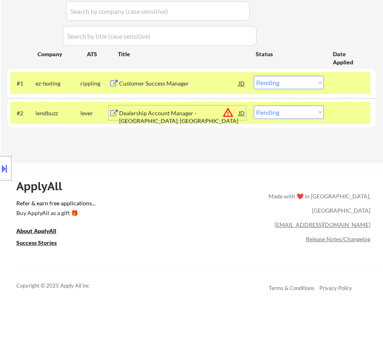
click at [272, 115] on select "Choose an option... Pending Applied Excluded (Questions) Excluded (Expired) Exc…" at bounding box center [289, 112] width 70 height 13
select select ""excluded__location_""
click at [254, 106] on select "Choose an option... Pending Applied Excluded (Questions) Excluded (Expired) Exc…" at bounding box center [289, 112] width 70 height 13
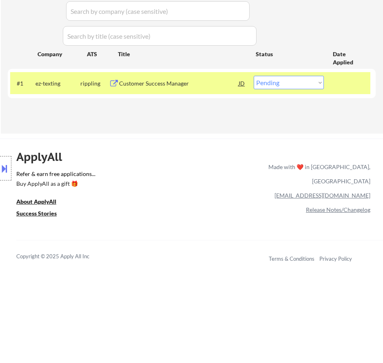
click at [202, 86] on div "Customer Success Manager" at bounding box center [178, 83] width 119 height 8
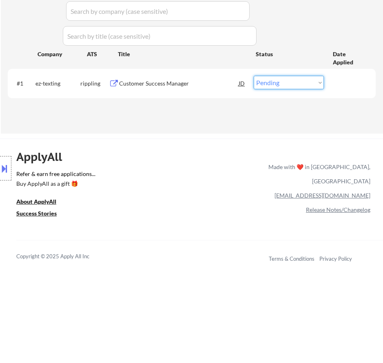
click at [286, 80] on select "Choose an option... Pending Applied Excluded (Questions) Excluded (Expired) Exc…" at bounding box center [289, 82] width 70 height 13
select select ""applied""
click at [254, 76] on select "Choose an option... Pending Applied Excluded (Questions) Excluded (Expired) Exc…" at bounding box center [289, 82] width 70 height 13
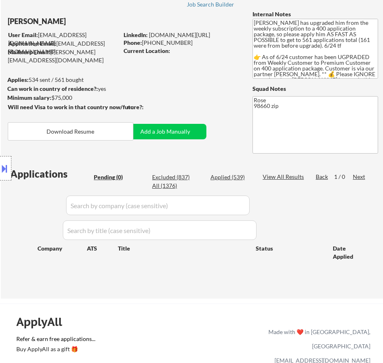
scroll to position [0, 0]
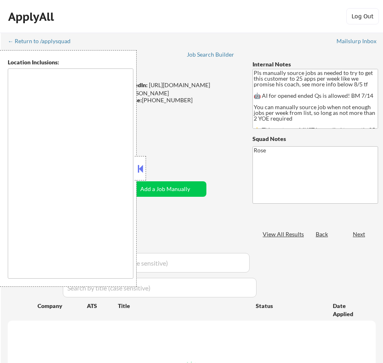
type textarea "Here is a list of metro areas, cities, and towns within approximately a 30-minu…"
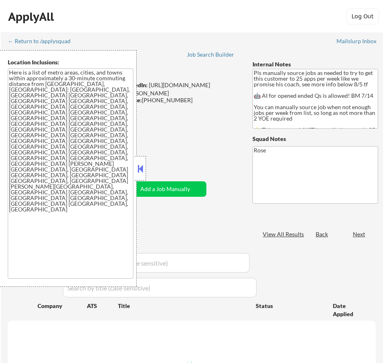
select select ""pending""
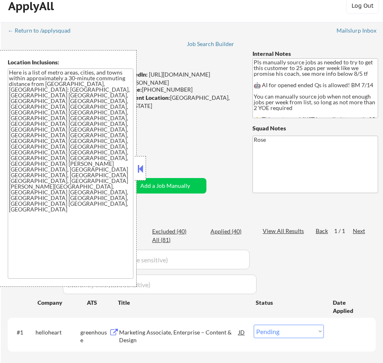
scroll to position [41, 0]
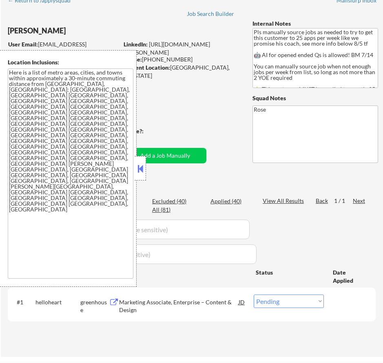
click at [143, 172] on button at bounding box center [140, 169] width 9 height 12
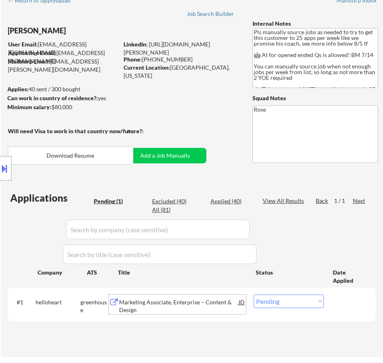
click at [209, 304] on div "Marketing Associate, Enterprise – Content & Design" at bounding box center [178, 306] width 119 height 16
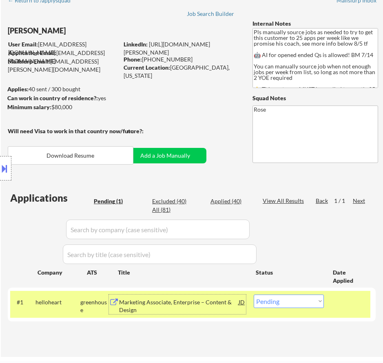
click at [231, 199] on div "Applied (40)" at bounding box center [230, 201] width 41 height 8
select select ""applied""
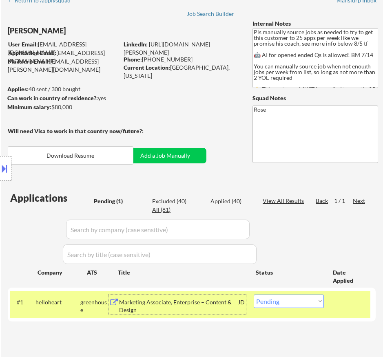
select select ""applied""
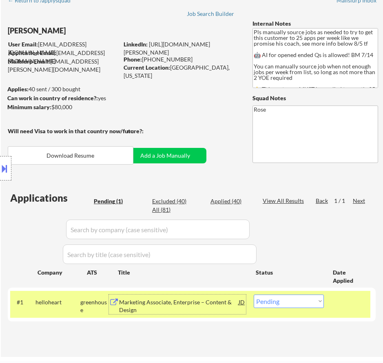
select select ""applied""
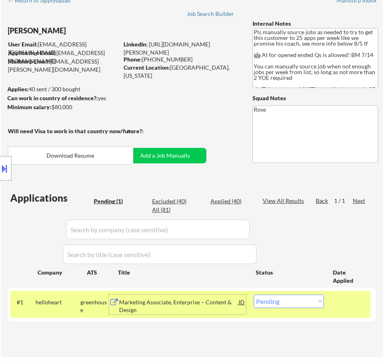
select select ""applied""
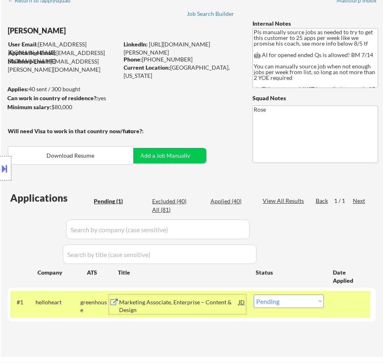
select select ""applied""
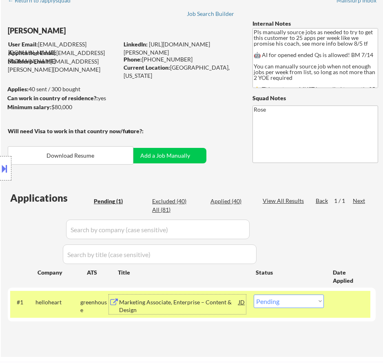
select select ""applied""
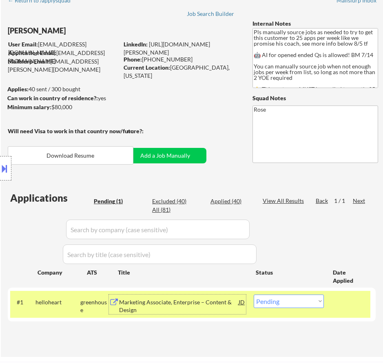
select select ""applied""
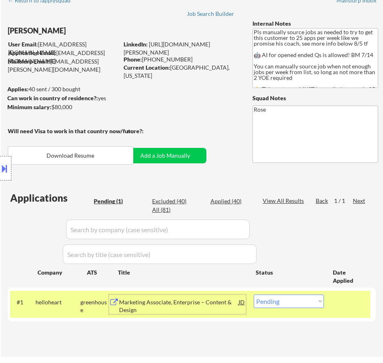
select select ""applied""
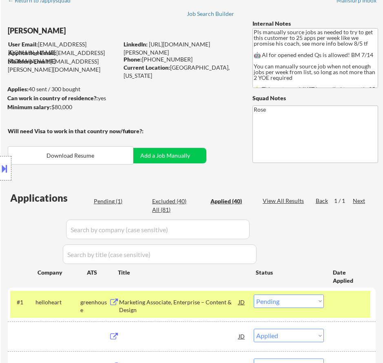
select select ""applied""
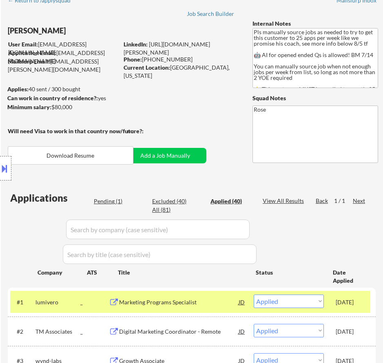
click at [203, 231] on input "input" at bounding box center [157, 230] width 183 height 20
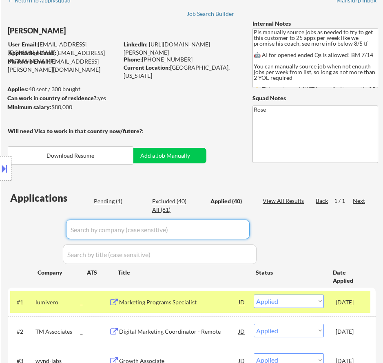
paste input "Hello Heart"
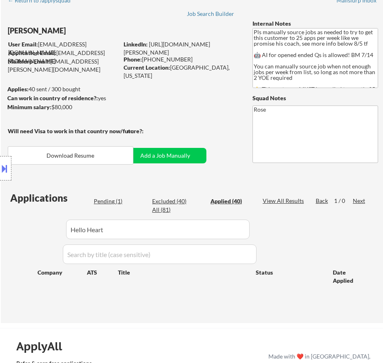
drag, startPoint x: 116, startPoint y: 228, endPoint x: 44, endPoint y: 231, distance: 72.2
click at [44, 231] on div "Location Inclusions: Here is a list of metro areas, cities, and towns within ap…" at bounding box center [73, 168] width 146 height 237
click at [156, 228] on input "input" at bounding box center [157, 230] width 183 height 20
drag, startPoint x: 127, startPoint y: 228, endPoint x: 63, endPoint y: 226, distance: 64.4
click at [63, 226] on div "Location Inclusions: Here is a list of metro areas, cities, and towns within ap…" at bounding box center [73, 168] width 146 height 237
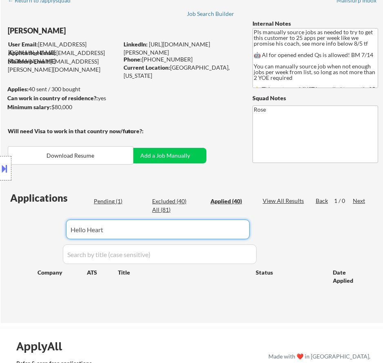
click at [168, 230] on input "input" at bounding box center [157, 230] width 183 height 20
type input "H"
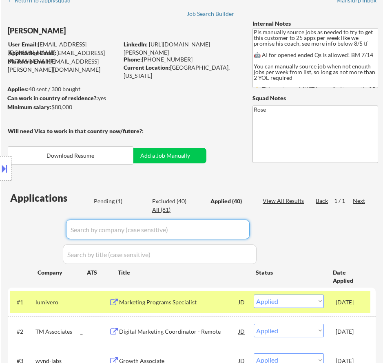
click at [196, 233] on input "input" at bounding box center [157, 230] width 183 height 20
paste input "[DOMAIN_NAME]"
type input "[DOMAIN_NAME]"
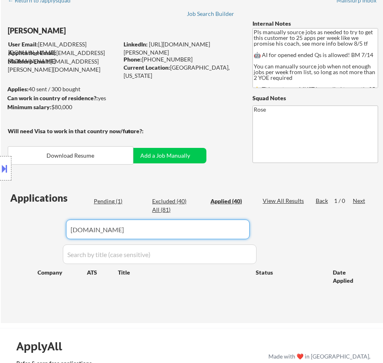
drag, startPoint x: 139, startPoint y: 227, endPoint x: 24, endPoint y: 227, distance: 115.3
click at [25, 227] on body "← Return to /applysquad Mailslurp Inbox Job Search Builder [PERSON_NAME] User E…" at bounding box center [191, 140] width 383 height 363
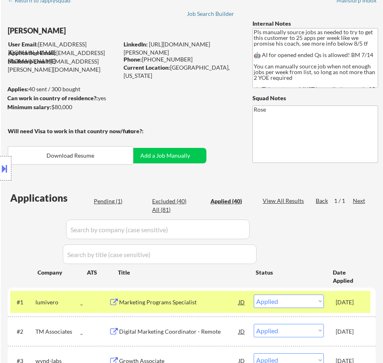
click at [113, 201] on div "Location Inclusions: Here is a list of metro areas, cities, and towns within ap…" at bounding box center [73, 168] width 146 height 237
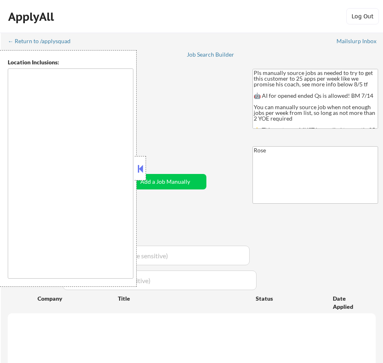
scroll to position [41, 0]
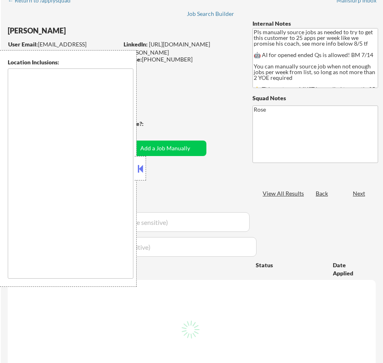
type textarea "Here is a list of metro areas, cities, and towns within approximately a 30-minu…"
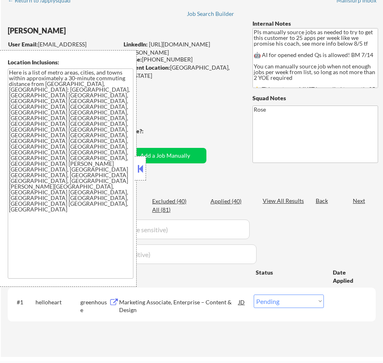
click at [139, 168] on button at bounding box center [140, 169] width 9 height 12
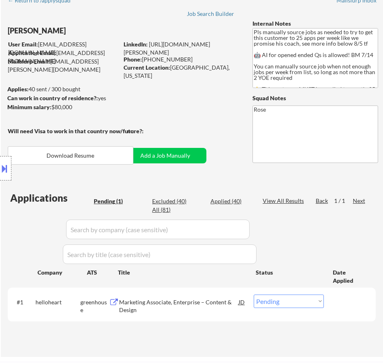
click at [283, 302] on select "Choose an option... Pending Applied Excluded (Questions) Excluded (Expired) Exc…" at bounding box center [289, 301] width 70 height 13
select select ""applied""
click at [254, 295] on select "Choose an option... Pending Applied Excluded (Questions) Excluded (Expired) Exc…" at bounding box center [289, 301] width 70 height 13
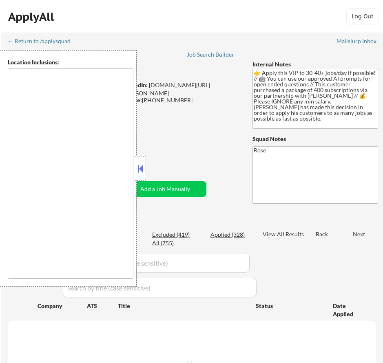
type textarea "remote"
select select ""pending""
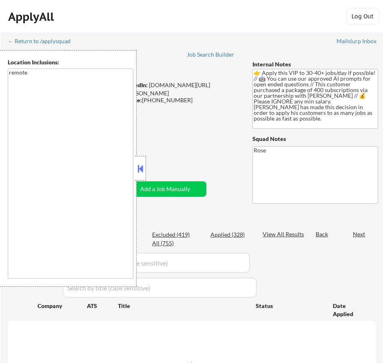
select select ""pending""
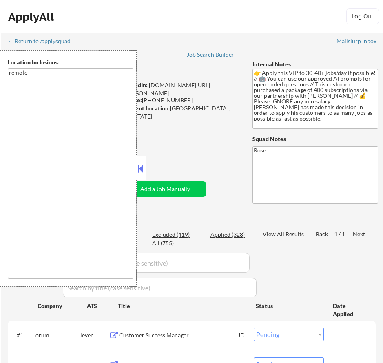
click at [141, 172] on button at bounding box center [140, 169] width 9 height 12
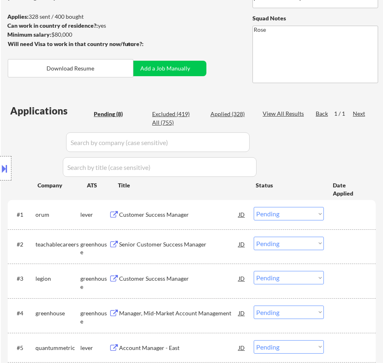
scroll to position [122, 0]
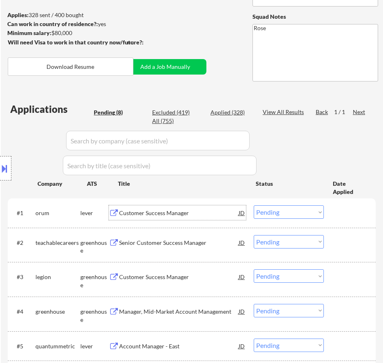
click at [200, 216] on div "Customer Success Manager" at bounding box center [178, 213] width 119 height 8
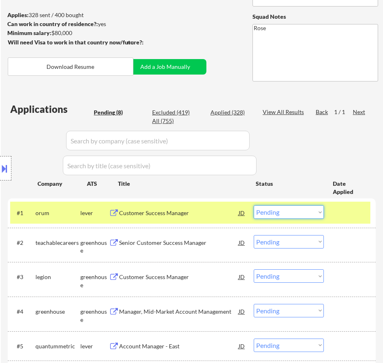
click at [293, 213] on select "Choose an option... Pending Applied Excluded (Questions) Excluded (Expired) Exc…" at bounding box center [289, 211] width 70 height 13
click at [254, 205] on select "Choose an option... Pending Applied Excluded (Questions) Excluded (Expired) Exc…" at bounding box center [289, 211] width 70 height 13
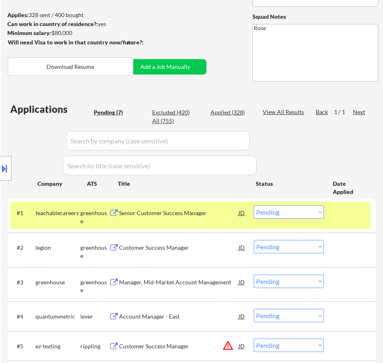
click at [213, 212] on div "Senior Customer Success Manager" at bounding box center [178, 213] width 119 height 8
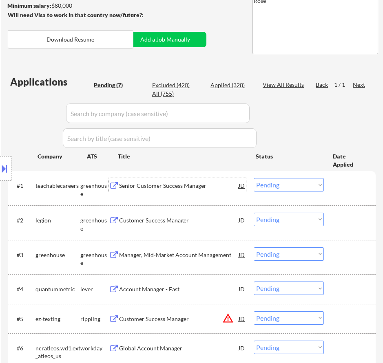
scroll to position [163, 0]
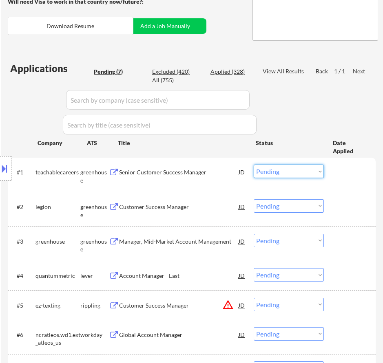
click at [269, 171] on select "Choose an option... Pending Applied Excluded (Questions) Excluded (Expired) Exc…" at bounding box center [289, 171] width 70 height 13
click at [254, 165] on select "Choose an option... Pending Applied Excluded (Questions) Excluded (Expired) Exc…" at bounding box center [289, 171] width 70 height 13
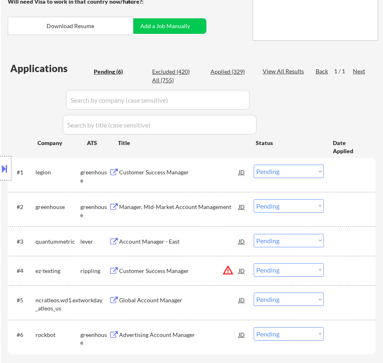
click at [182, 171] on div "Customer Success Manager" at bounding box center [178, 172] width 119 height 8
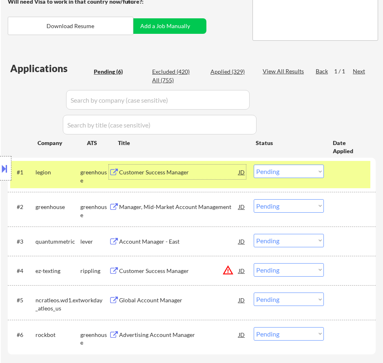
click at [276, 171] on select "Choose an option... Pending Applied Excluded (Questions) Excluded (Expired) Exc…" at bounding box center [289, 171] width 70 height 13
click at [254, 165] on select "Choose an option... Pending Applied Excluded (Questions) Excluded (Expired) Exc…" at bounding box center [289, 171] width 70 height 13
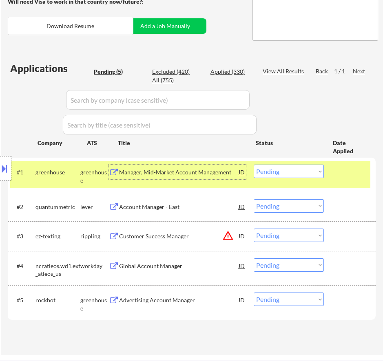
click at [218, 174] on div "Manager, Mid-Market Account Management" at bounding box center [178, 172] width 119 height 8
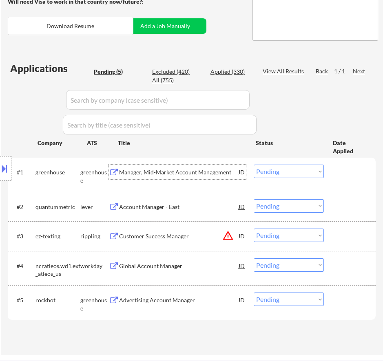
click at [301, 170] on select "Choose an option... Pending Applied Excluded (Questions) Excluded (Expired) Exc…" at bounding box center [289, 171] width 70 height 13
click at [254, 165] on select "Choose an option... Pending Applied Excluded (Questions) Excluded (Expired) Exc…" at bounding box center [289, 171] width 70 height 13
click at [192, 169] on div "Manager, Mid-Market Account Management" at bounding box center [178, 172] width 119 height 8
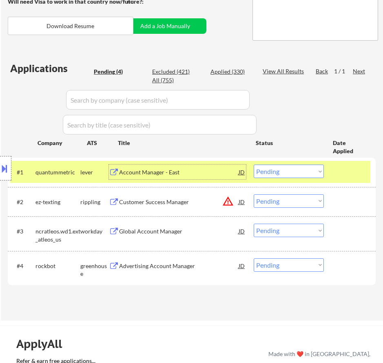
click at [288, 168] on select "Choose an option... Pending Applied Excluded (Questions) Excluded (Expired) Exc…" at bounding box center [289, 171] width 70 height 13
click at [254, 165] on select "Choose an option... Pending Applied Excluded (Questions) Excluded (Expired) Exc…" at bounding box center [289, 171] width 70 height 13
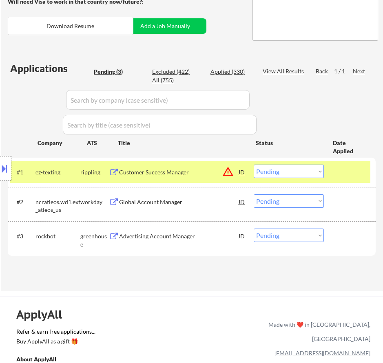
click at [202, 173] on div "Customer Success Manager" at bounding box center [178, 172] width 119 height 8
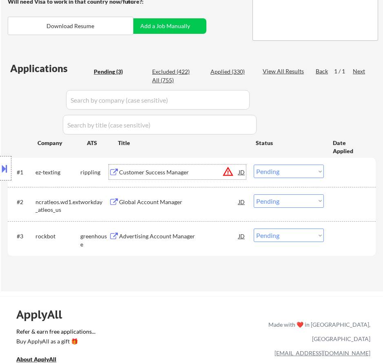
click at [289, 171] on select "Choose an option... Pending Applied Excluded (Questions) Excluded (Expired) Exc…" at bounding box center [289, 171] width 70 height 13
click at [254, 165] on select "Choose an option... Pending Applied Excluded (Questions) Excluded (Expired) Exc…" at bounding box center [289, 171] width 70 height 13
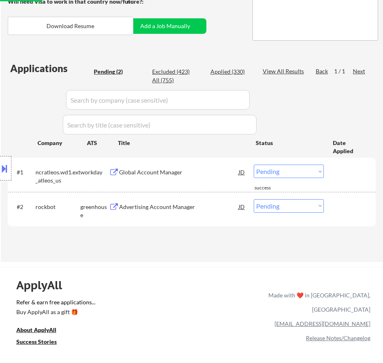
click at [207, 174] on div "Global Account Manager" at bounding box center [178, 172] width 119 height 8
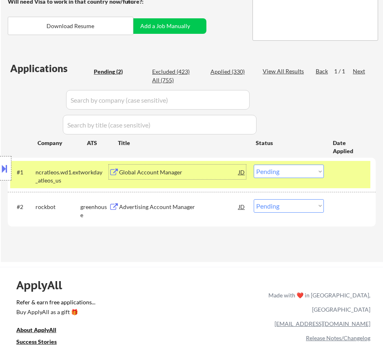
click at [274, 170] on select "Choose an option... Pending Applied Excluded (Questions) Excluded (Expired) Exc…" at bounding box center [289, 171] width 70 height 13
click at [254, 165] on select "Choose an option... Pending Applied Excluded (Questions) Excluded (Expired) Exc…" at bounding box center [289, 171] width 70 height 13
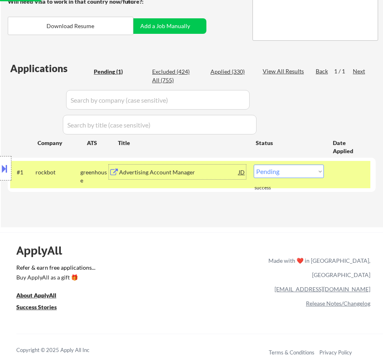
click at [204, 177] on div "Advertising Account Manager" at bounding box center [178, 172] width 119 height 15
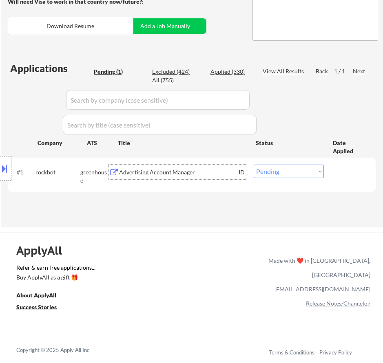
click at [299, 171] on select "Choose an option... Pending Applied Excluded (Questions) Excluded (Expired) Exc…" at bounding box center [289, 171] width 70 height 13
select select ""excluded__bad_match_""
click at [254, 165] on select "Choose an option... Pending Applied Excluded (Questions) Excluded (Expired) Exc…" at bounding box center [289, 171] width 70 height 13
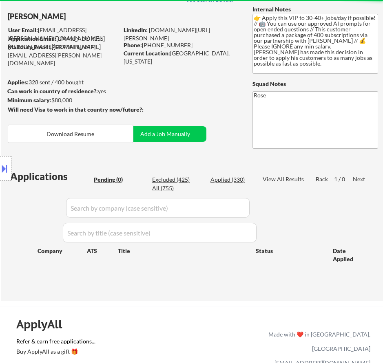
scroll to position [41, 0]
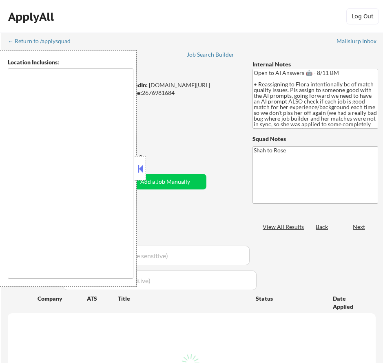
type textarea "remote"
select select ""pending""
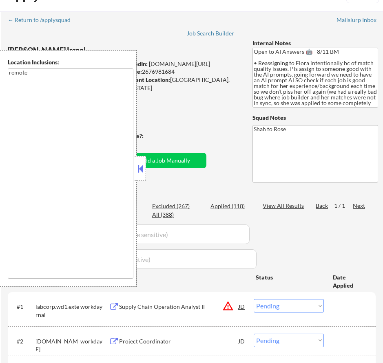
scroll to position [41, 0]
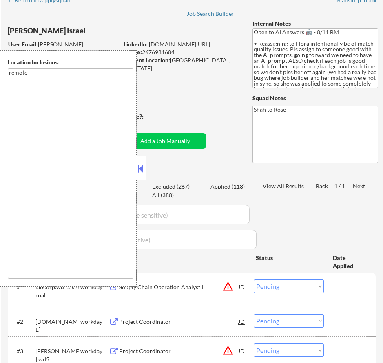
click at [138, 168] on button at bounding box center [140, 169] width 9 height 12
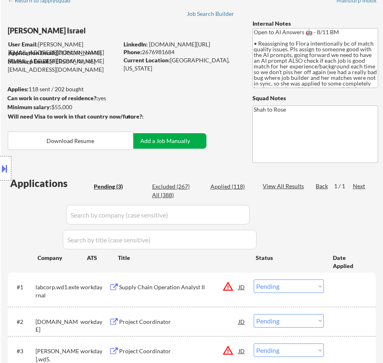
scroll to position [82, 0]
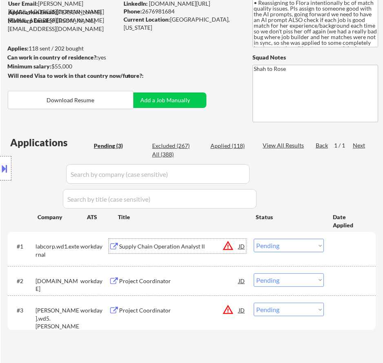
click at [207, 247] on div "Supply Chain Operation Analyst II" at bounding box center [178, 246] width 119 height 8
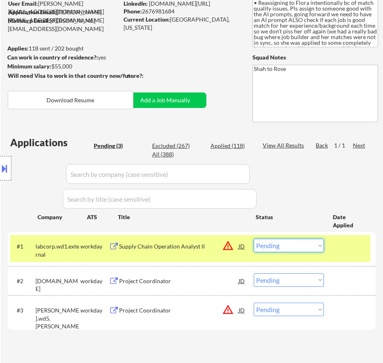
click at [311, 243] on select "Choose an option... Pending Applied Excluded (Questions) Excluded (Expired) Exc…" at bounding box center [289, 245] width 70 height 13
click at [254, 239] on select "Choose an option... Pending Applied Excluded (Questions) Excluded (Expired) Exc…" at bounding box center [289, 245] width 70 height 13
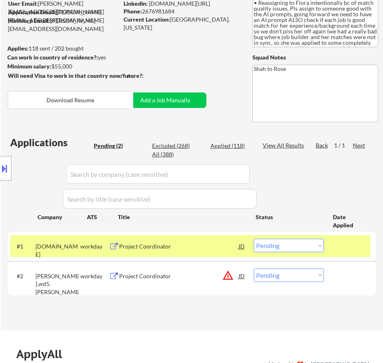
click at [214, 250] on div "Project Coordinator" at bounding box center [178, 246] width 119 height 8
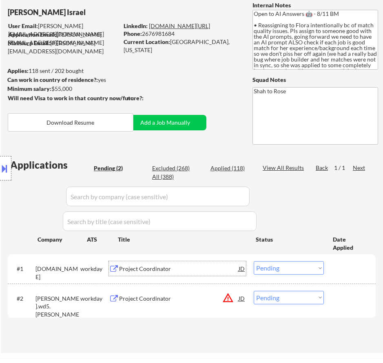
scroll to position [41, 0]
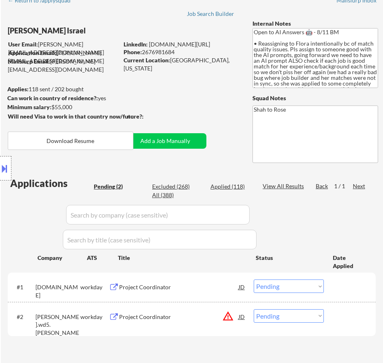
drag, startPoint x: 179, startPoint y: 51, endPoint x: 143, endPoint y: 50, distance: 35.9
click at [143, 50] on div "Phone: [PHONE_NUMBER]" at bounding box center [180, 52] width 115 height 8
copy div "2676981684"
click at [289, 284] on select "Choose an option... Pending Applied Excluded (Questions) Excluded (Expired) Exc…" at bounding box center [289, 286] width 70 height 13
click at [254, 280] on select "Choose an option... Pending Applied Excluded (Questions) Excluded (Expired) Exc…" at bounding box center [289, 286] width 70 height 13
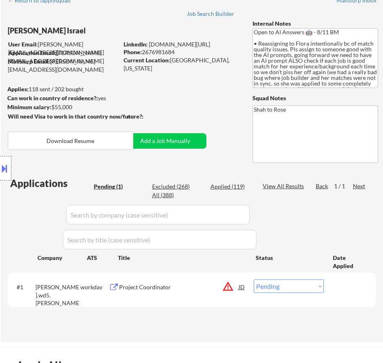
click at [194, 288] on div "Project Coordinator" at bounding box center [178, 287] width 119 height 8
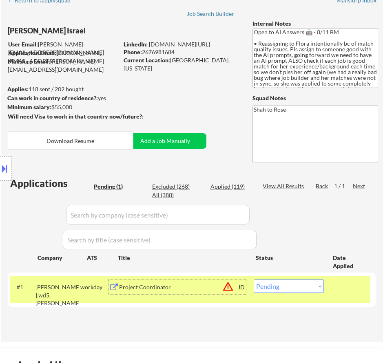
click at [7, 172] on button at bounding box center [4, 168] width 9 height 13
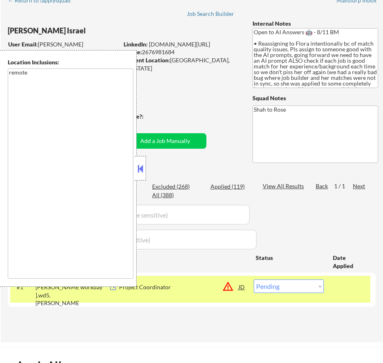
click at [141, 167] on button at bounding box center [140, 169] width 9 height 12
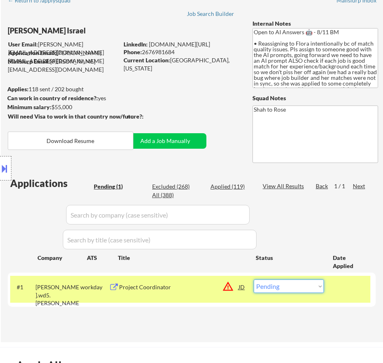
click at [289, 289] on select "Choose an option... Pending Applied Excluded (Questions) Excluded (Expired) Exc…" at bounding box center [289, 286] width 70 height 13
select select ""excluded__location_""
click at [254, 280] on select "Choose an option... Pending Applied Excluded (Questions) Excluded (Expired) Exc…" at bounding box center [289, 286] width 70 height 13
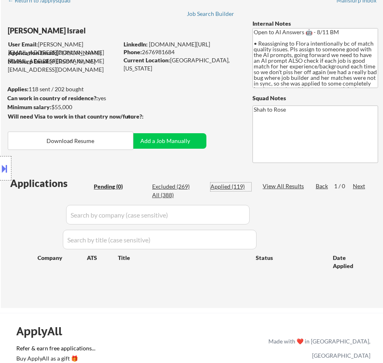
click at [224, 186] on div "Applied (119)" at bounding box center [230, 187] width 41 height 8
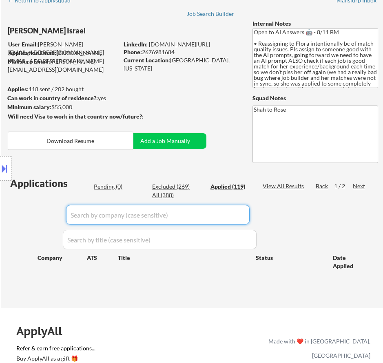
click at [240, 212] on input "input" at bounding box center [157, 215] width 183 height 20
paste input "[PERSON_NAME]"
type input "[PERSON_NAME]"
click at [242, 215] on input "input" at bounding box center [157, 215] width 183 height 20
select select ""applied""
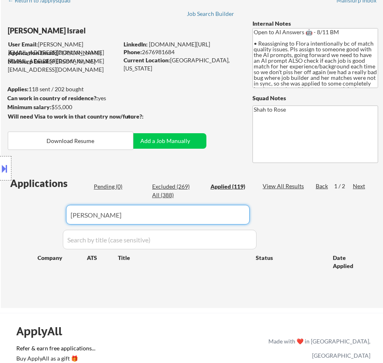
select select ""applied""
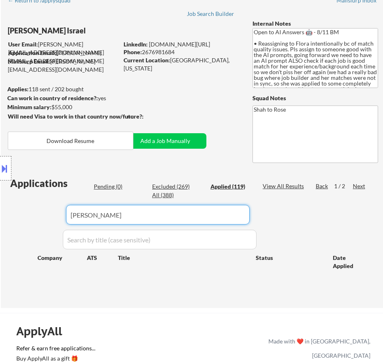
select select ""applied""
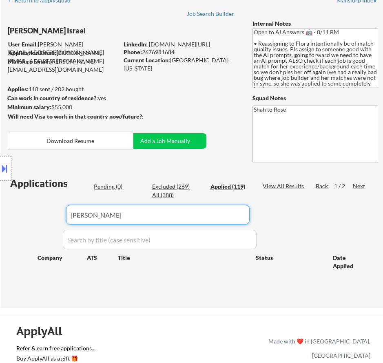
select select ""applied""
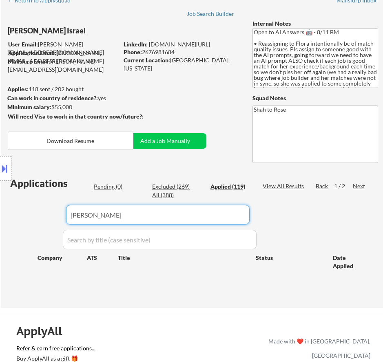
select select ""applied""
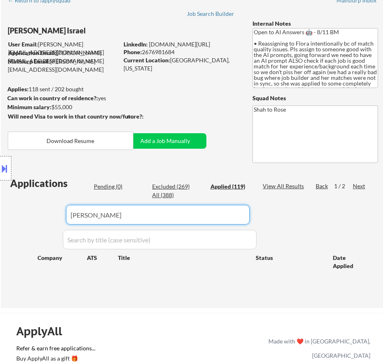
select select ""applied""
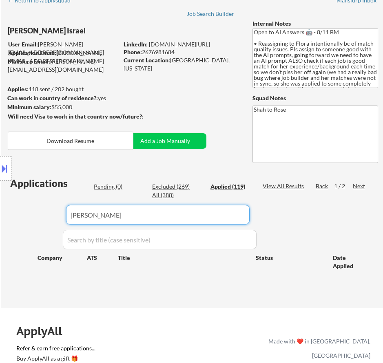
select select ""applied""
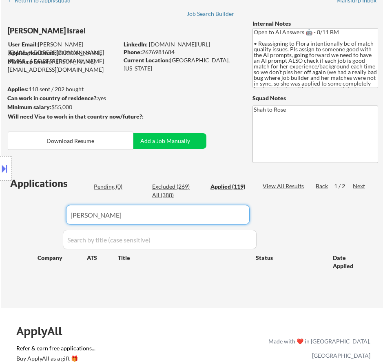
select select ""applied""
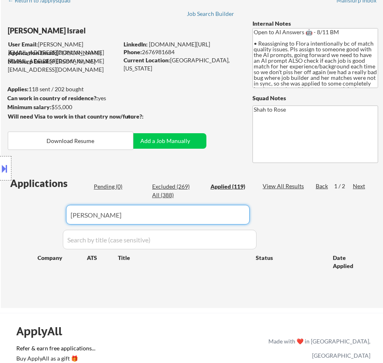
select select ""applied""
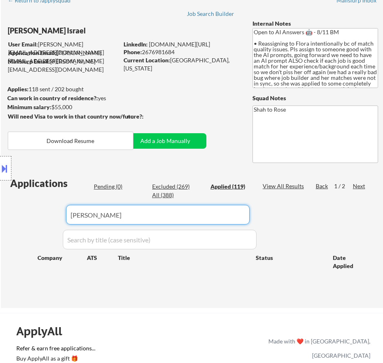
select select ""applied""
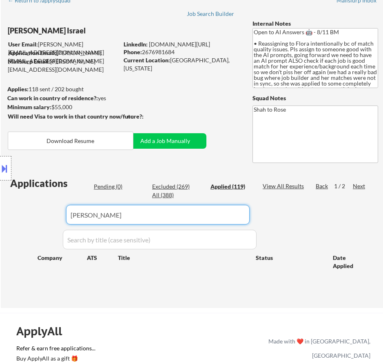
select select ""applied""
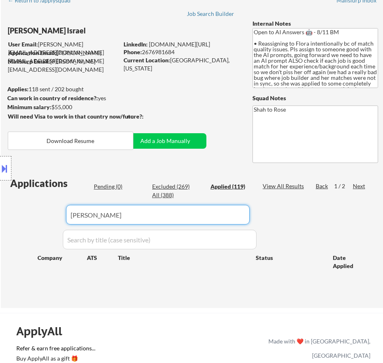
select select ""applied""
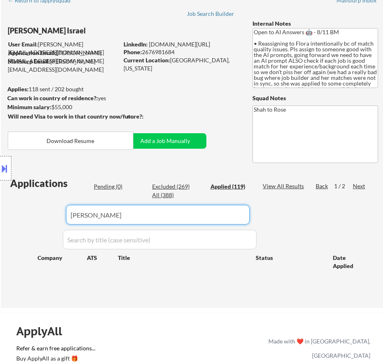
select select ""applied""
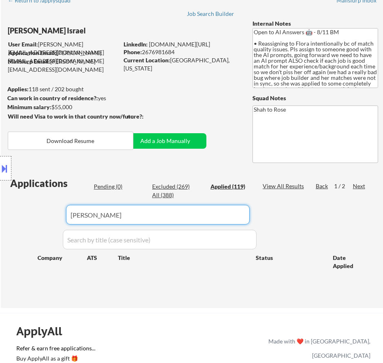
select select ""applied""
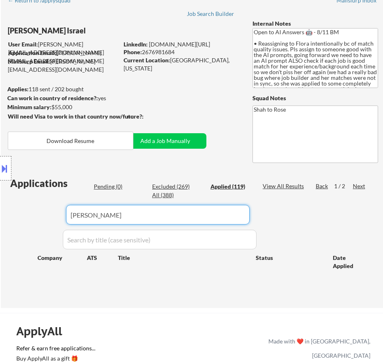
select select ""applied""
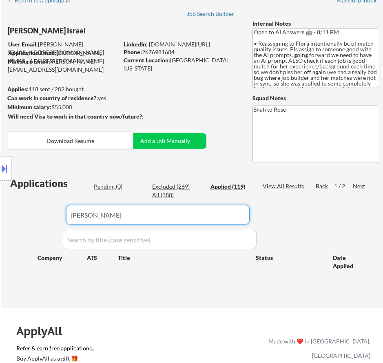
select select ""applied""
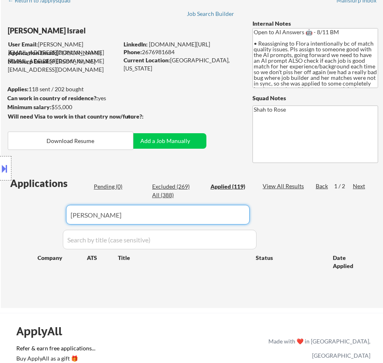
select select ""applied""
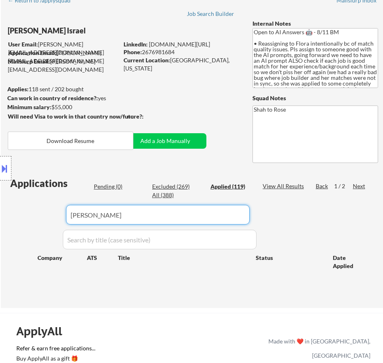
select select ""applied""
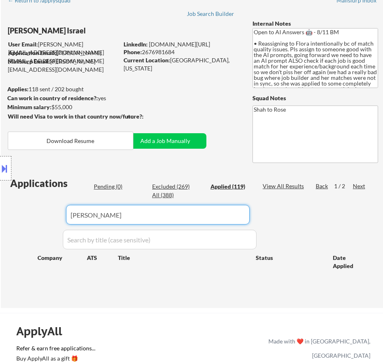
select select ""applied""
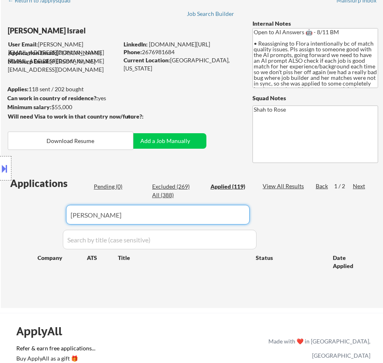
select select ""applied""
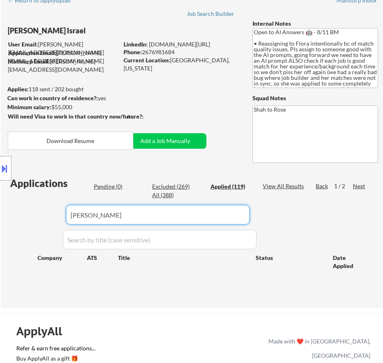
select select ""applied""
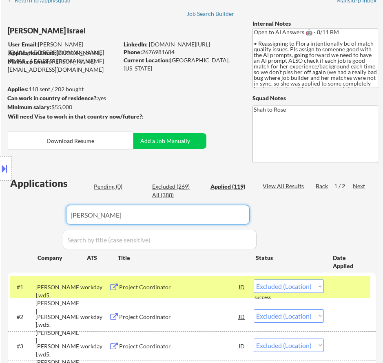
select select ""applied""
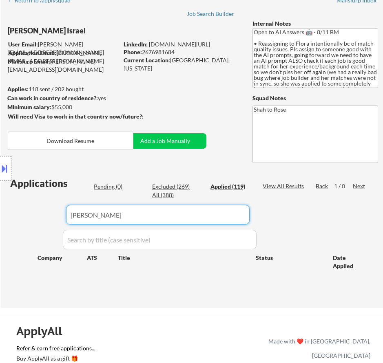
type input "[PERSON_NAME]"
click at [107, 187] on div "Location Inclusions: remote" at bounding box center [73, 168] width 146 height 237
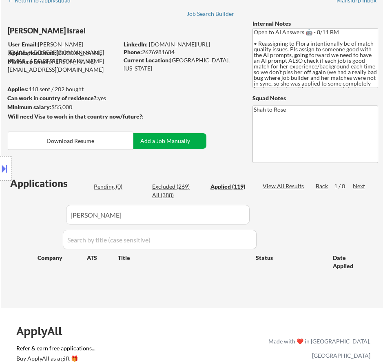
click at [165, 145] on button "Add a Job Manually" at bounding box center [165, 140] width 82 height 15
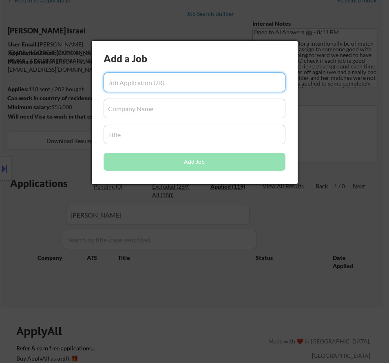
paste input "https://job-boards.greenhouse.io/bobbie/jobs/5616654004"
type input "https://job-boards.greenhouse.io/bobbie/jobs/5616654004"
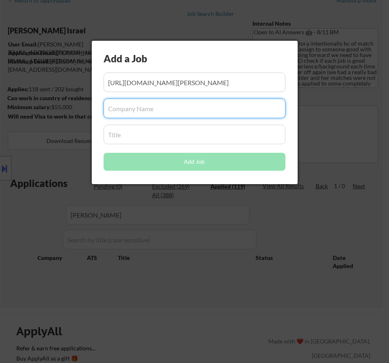
click at [150, 110] on input "input" at bounding box center [195, 109] width 182 height 20
click at [128, 108] on input "input" at bounding box center [195, 109] width 182 height 20
paste input "[PERSON_NAME]"
type input "[PERSON_NAME]"
click at [130, 136] on input "input" at bounding box center [195, 135] width 182 height 20
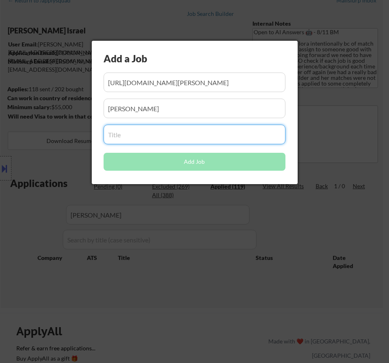
paste input "Supply Chain Coordinator"
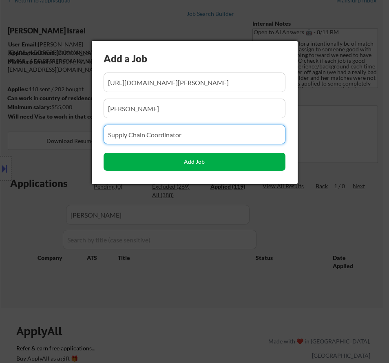
type input "Supply Chain Coordinator"
click at [190, 166] on button "Add Job" at bounding box center [195, 162] width 182 height 18
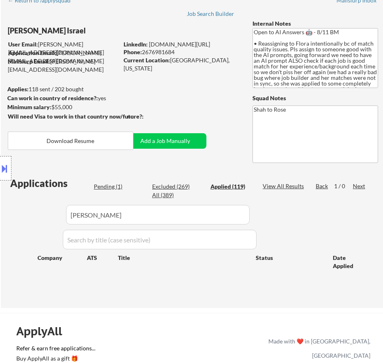
click at [111, 185] on div "Location Inclusions: remote" at bounding box center [73, 168] width 146 height 237
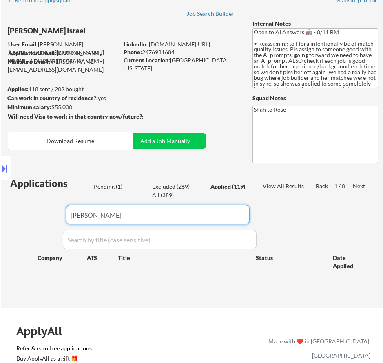
click at [226, 213] on input "input" at bounding box center [157, 215] width 183 height 20
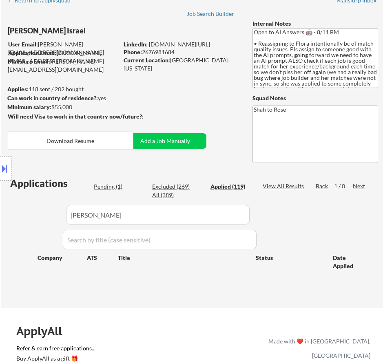
drag, startPoint x: 107, startPoint y: 218, endPoint x: 71, endPoint y: 219, distance: 35.9
click at [71, 219] on div "Location Inclusions: remote" at bounding box center [73, 168] width 146 height 237
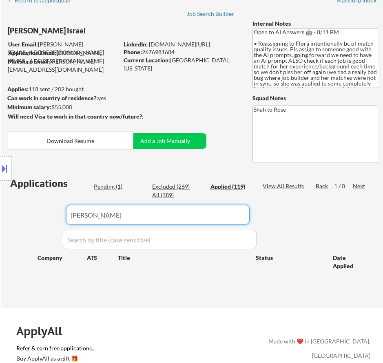
click at [236, 212] on input "input" at bounding box center [157, 215] width 183 height 20
type input "b"
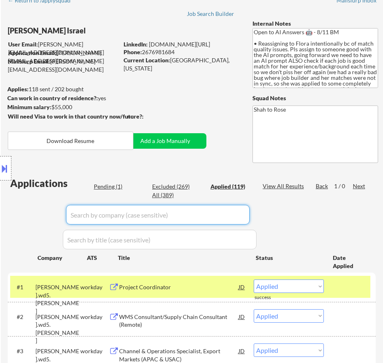
click at [110, 190] on div "Location Inclusions: remote" at bounding box center [73, 168] width 146 height 237
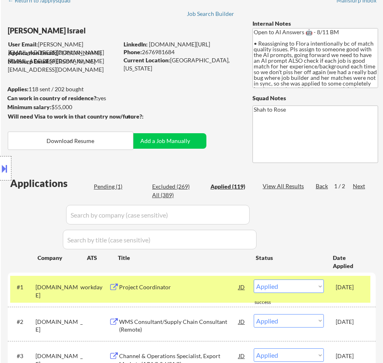
click at [113, 184] on div "Location Inclusions: remote" at bounding box center [73, 168] width 146 height 237
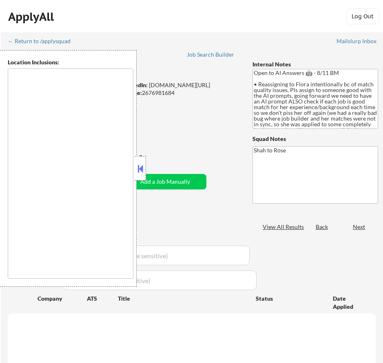
scroll to position [41, 0]
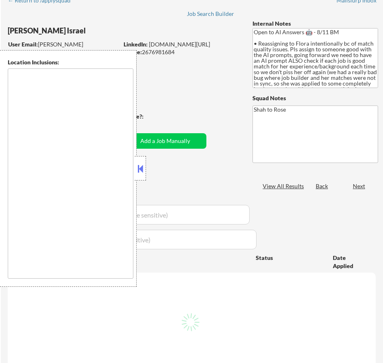
type textarea "remote"
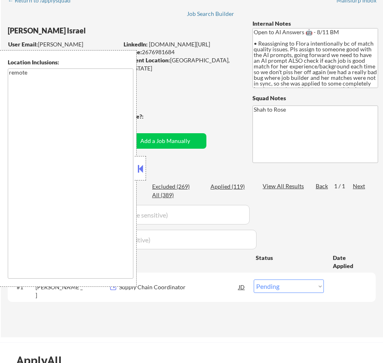
click at [142, 167] on button at bounding box center [140, 169] width 9 height 12
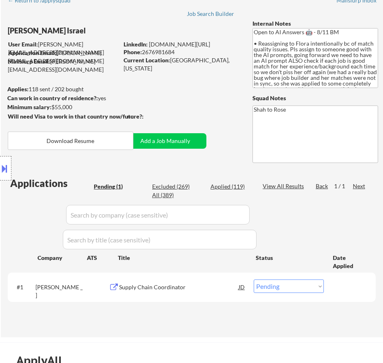
click at [281, 289] on select "Choose an option... Pending Applied Excluded (Questions) Excluded (Expired) Exc…" at bounding box center [289, 286] width 70 height 13
select select ""applied""
click at [254, 280] on select "Choose an option... Pending Applied Excluded (Questions) Excluded (Expired) Exc…" at bounding box center [289, 286] width 70 height 13
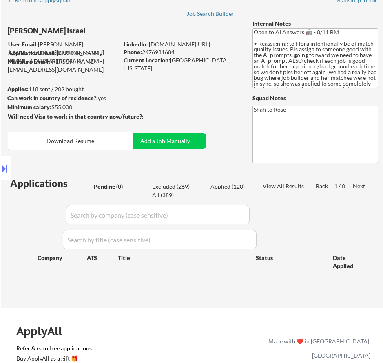
click at [229, 188] on div "Applied (120)" at bounding box center [230, 187] width 41 height 8
click at [189, 217] on input "input" at bounding box center [157, 215] width 183 height 20
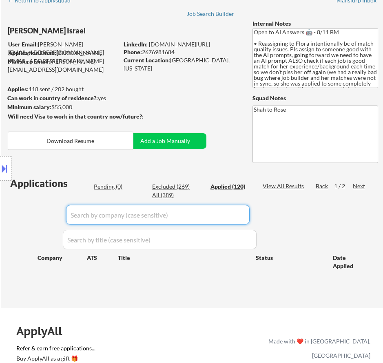
paste input "millerknoll/"
type input "millerknoll"
click at [116, 218] on div "Location Inclusions: remote" at bounding box center [73, 168] width 146 height 237
select select ""applied""
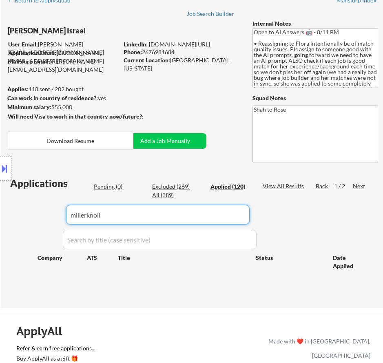
select select ""applied""
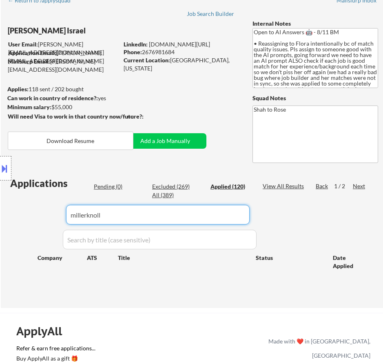
select select ""applied""
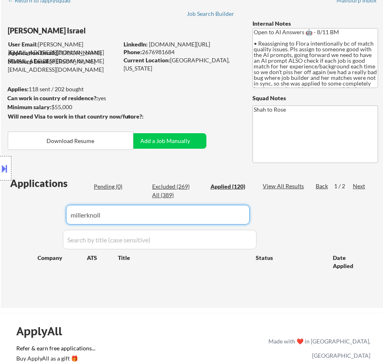
select select ""applied""
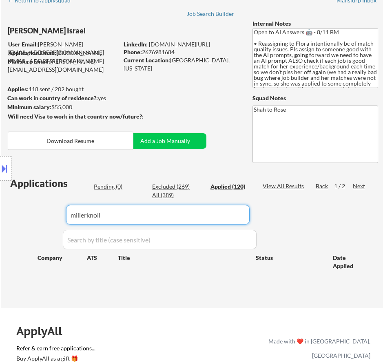
select select ""applied""
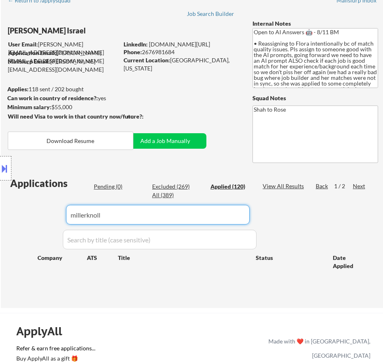
select select ""applied""
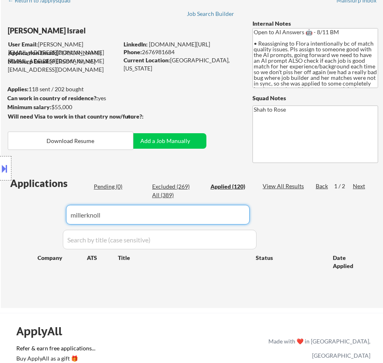
select select ""applied""
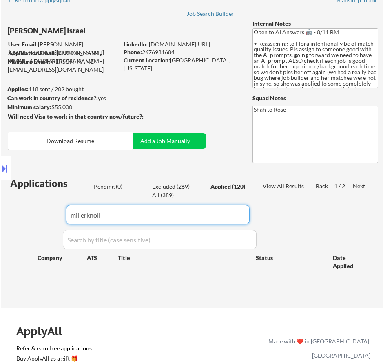
select select ""applied""
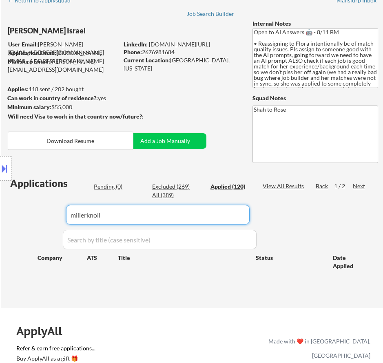
select select ""applied""
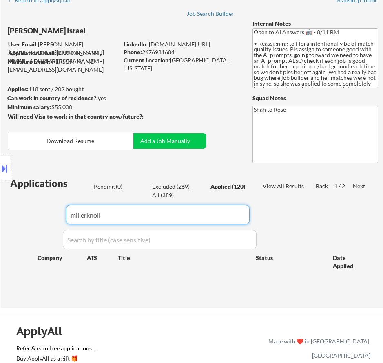
select select ""applied""
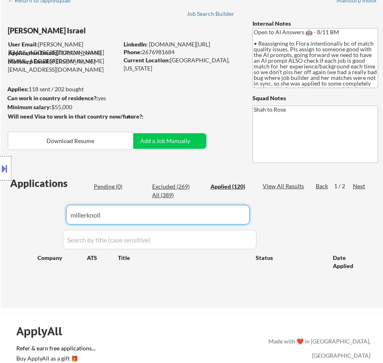
select select ""applied""
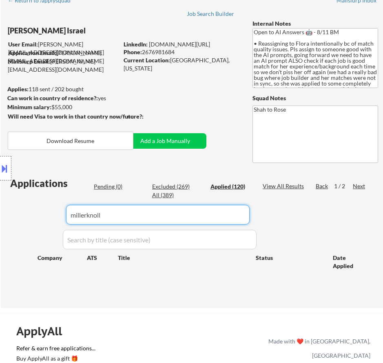
select select ""applied""
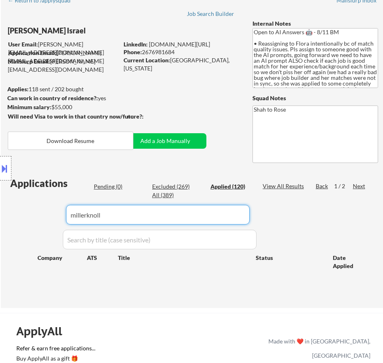
select select ""applied""
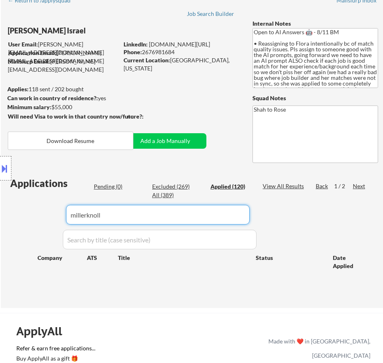
select select ""applied""
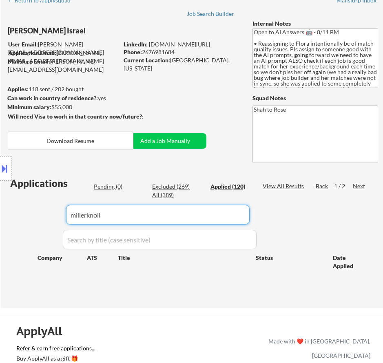
select select ""applied""
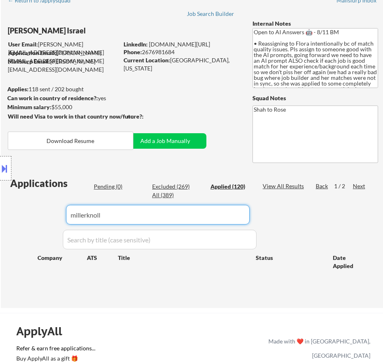
select select ""applied""
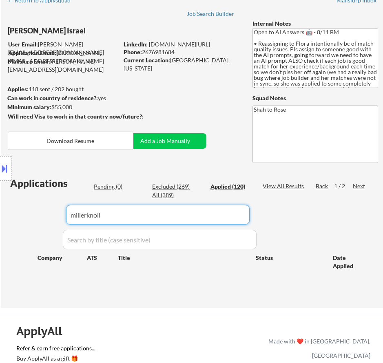
select select ""applied""
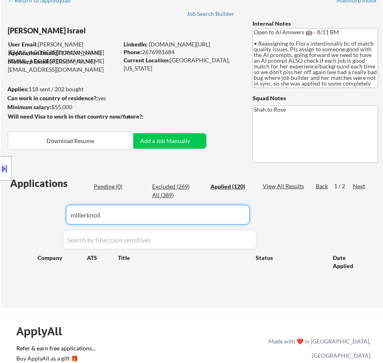
select select ""applied""
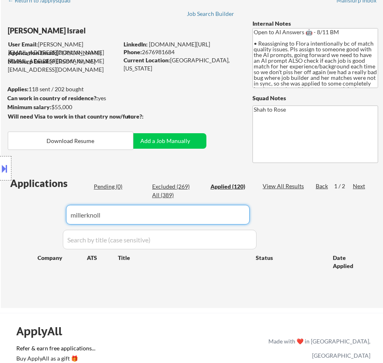
select select ""applied""
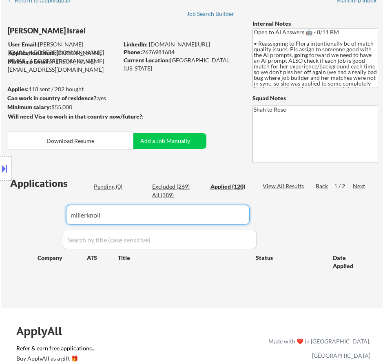
select select ""applied""
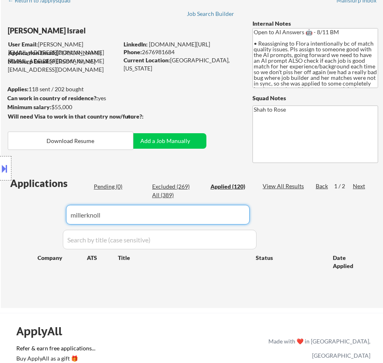
select select ""applied""
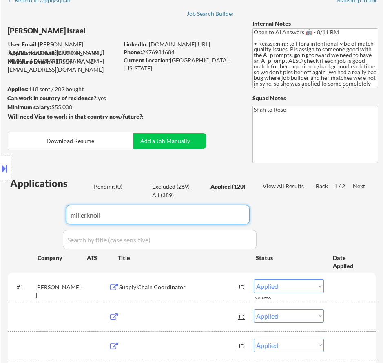
click at [220, 216] on input "input" at bounding box center [157, 215] width 183 height 20
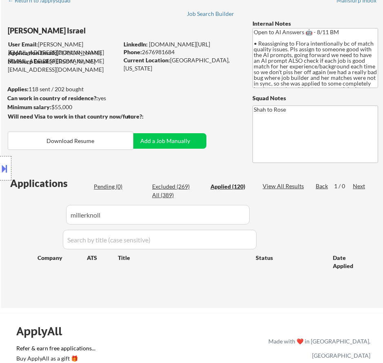
click at [127, 213] on div "Location Inclusions: remote" at bounding box center [73, 168] width 146 height 237
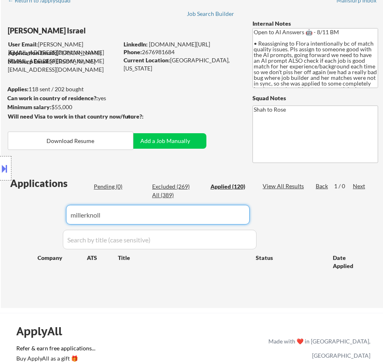
click at [244, 217] on input "input" at bounding box center [157, 215] width 183 height 20
type input "m"
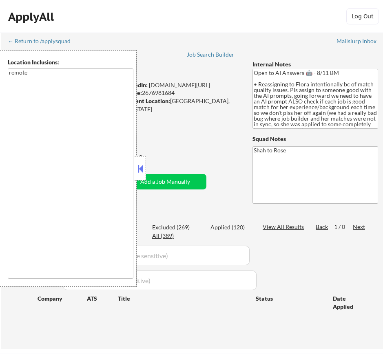
scroll to position [41, 0]
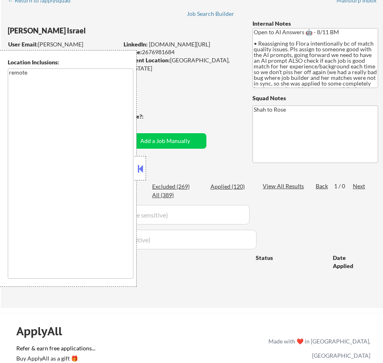
click at [139, 163] on button at bounding box center [140, 169] width 9 height 12
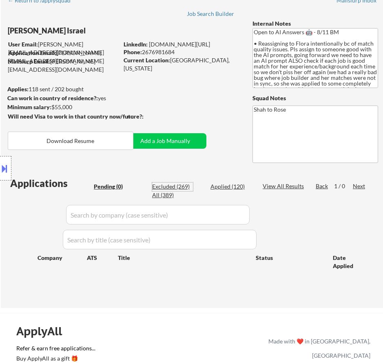
click at [163, 185] on div "Excluded (269)" at bounding box center [172, 187] width 41 height 8
select select ""excluded__other_""
select select ""excluded""
select select ""excluded__location_""
select select ""excluded__expired_""
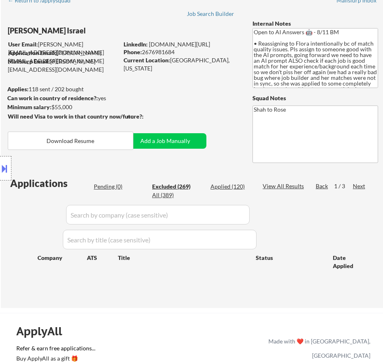
select select ""excluded__expired_""
select select ""excluded""
select select ""excluded__expired_""
select select ""excluded__other_""
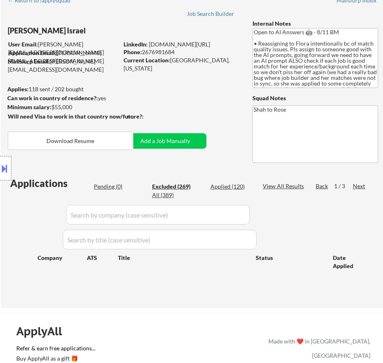
select select ""excluded__bad_match_""
select select ""excluded__expired_""
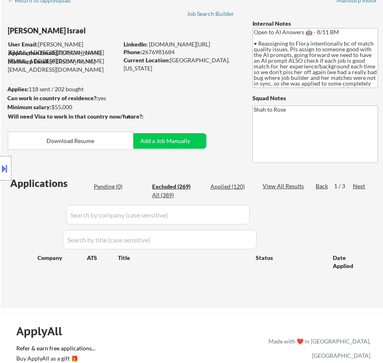
select select ""excluded__expired_""
select select ""excluded""
select select ""excluded__expired_""
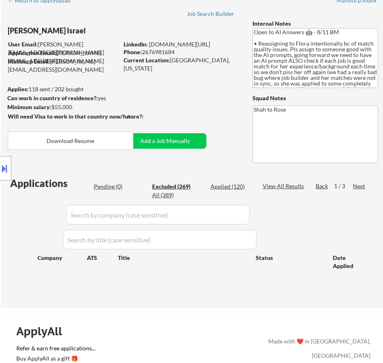
select select ""excluded__expired_""
select select ""excluded__salary_""
select select ""excluded__bad_match_""
select select ""excluded__location_""
select select ""excluded""
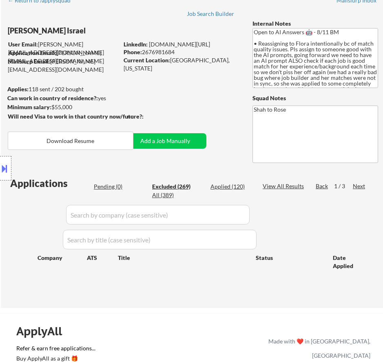
select select ""excluded""
select select ""excluded__location_""
select select ""excluded__bad_match_""
select select ""excluded__location_""
select select ""excluded__expired_""
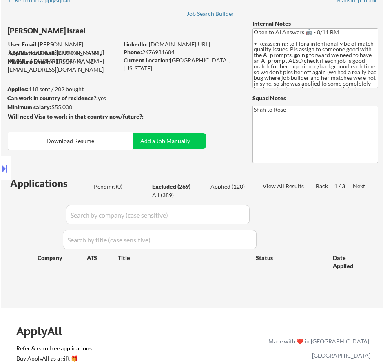
select select ""excluded__expired_""
select select ""excluded__bad_match_""
select select ""excluded__expired_""
select select ""excluded__bad_match_""
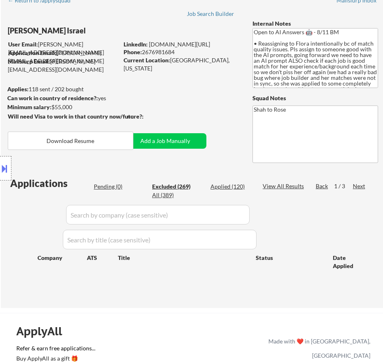
select select ""excluded__other_""
select select ""excluded__expired_""
select select ""excluded__bad_match_""
select select ""excluded__expired_""
select select ""excluded__other_""
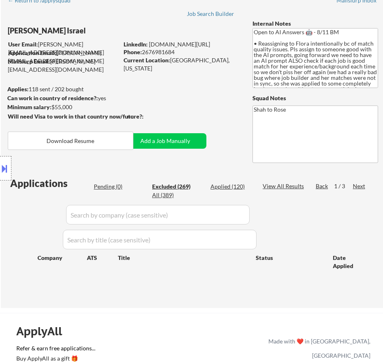
select select ""excluded""
select select ""excluded__expired_""
select select ""excluded__bad_match_""
select select ""excluded__expired_""
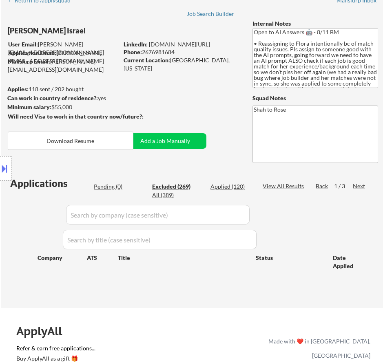
select select ""excluded""
select select ""excluded__expired_""
select select ""excluded__location_""
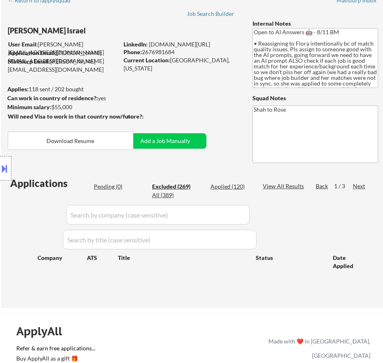
select select ""excluded__expired_""
select select ""excluded__location_""
select select ""excluded__other_""
select select ""excluded__expired_""
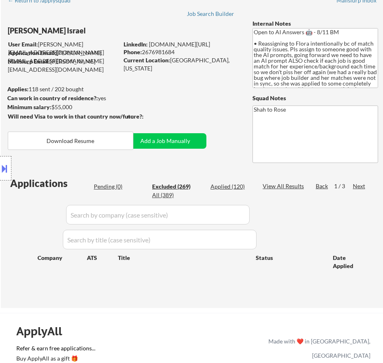
select select ""excluded__expired_""
select select ""excluded__other_""
select select ""excluded__bad_match_""
select select ""excluded""
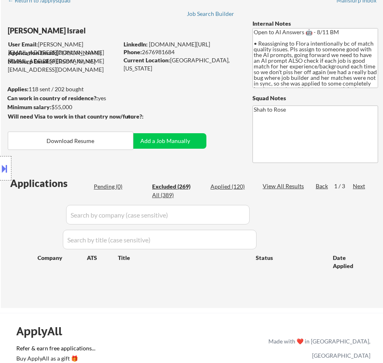
select select ""excluded__location_""
select select ""excluded__expired_""
select select ""excluded""
select select ""excluded__bad_match_""
select select ""excluded__expired_""
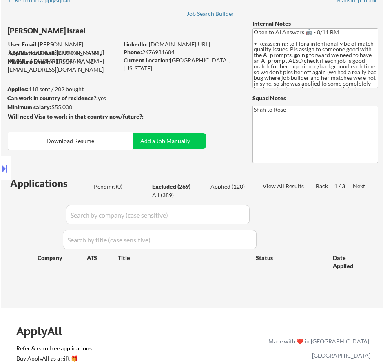
select select ""excluded__other_""
select select ""excluded""
select select ""excluded__location_""
select select ""excluded__expired_""
select select ""excluded""
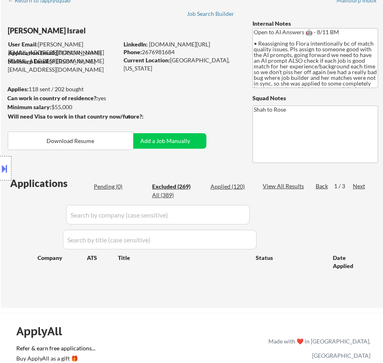
select select ""excluded__other_""
select select ""excluded__expired_""
select select ""excluded""
select select ""excluded__expired_""
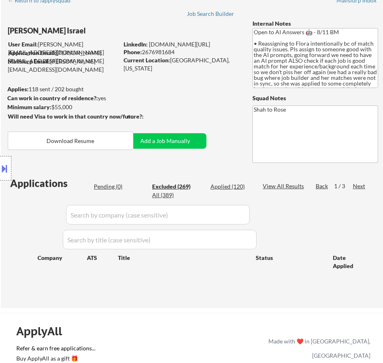
select select ""excluded__location_""
select select ""excluded""
select select ""excluded__expired_""
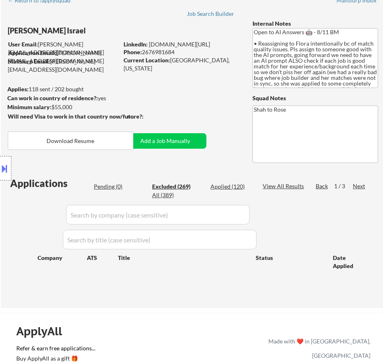
select select ""excluded__expired_""
select select ""excluded__bad_match_""
select select ""excluded__expired_""
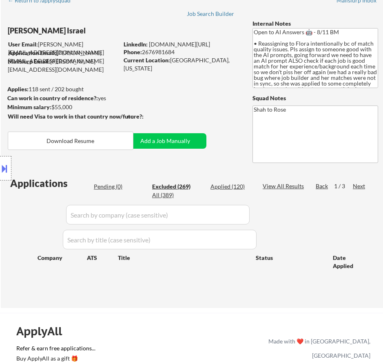
select select ""excluded""
select select ""excluded__expired_""
select select ""excluded""
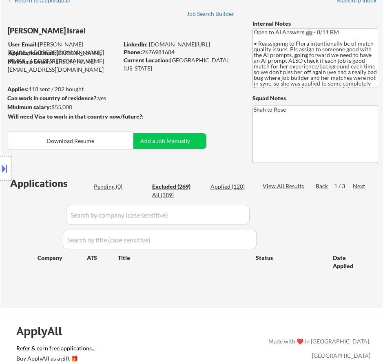
select select ""excluded__expired_""
select select ""excluded""
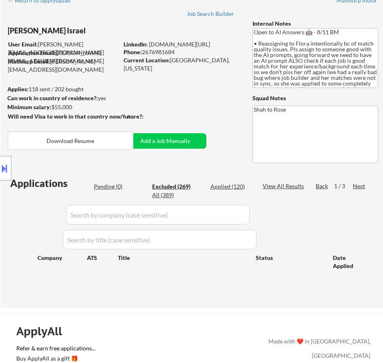
select select ""excluded__expired_""
select select ""excluded__other_""
select select ""excluded__expired_""
select select ""excluded""
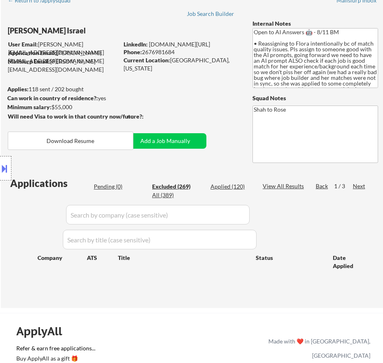
select select ""excluded""
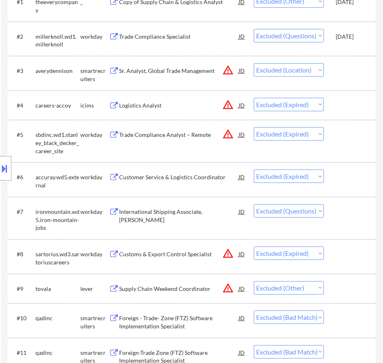
scroll to position [367, 0]
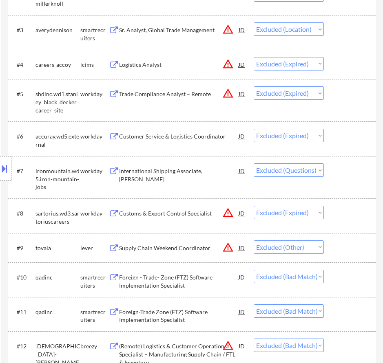
click at [201, 175] on div "International Shipping Associate, [PERSON_NAME]" at bounding box center [178, 175] width 119 height 16
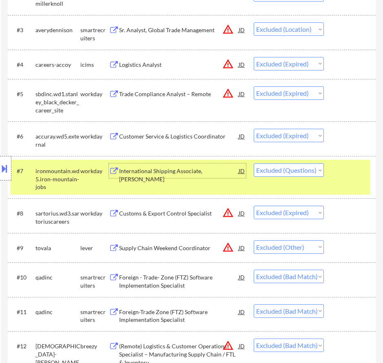
click at [282, 170] on select "Choose an option... Pending Applied Excluded (Questions) Excluded (Expired) Exc…" at bounding box center [289, 169] width 70 height 13
click at [254, 163] on select "Choose an option... Pending Applied Excluded (Questions) Excluded (Expired) Exc…" at bounding box center [289, 169] width 70 height 13
select select ""excluded__expired_""
select select ""excluded__other_""
select select ""excluded__bad_match_""
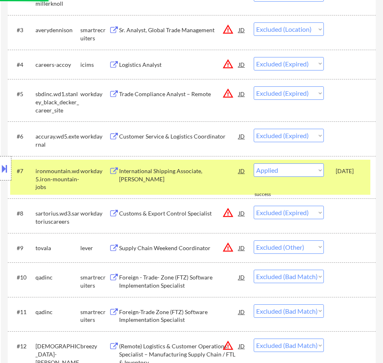
select select ""excluded__expired_""
select select ""excluded""
select select ""excluded__expired_""
select select ""excluded__salary_""
select select ""excluded__bad_match_""
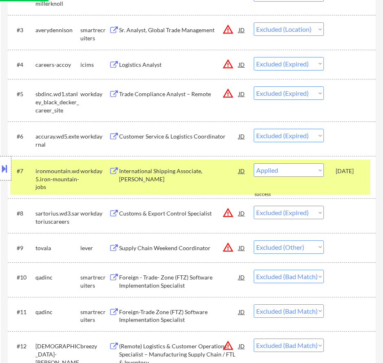
select select ""excluded__location_""
select select ""excluded""
select select ""excluded__location_""
select select ""excluded__bad_match_""
select select ""excluded__location_""
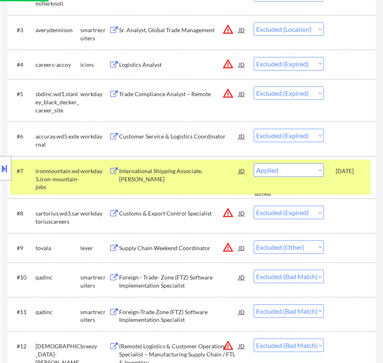
select select ""excluded__expired_""
select select ""excluded__bad_match_""
select select ""excluded__expired_""
select select ""excluded__bad_match_""
select select ""excluded__other_""
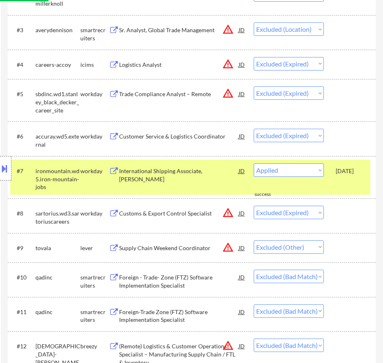
select select ""excluded__expired_""
select select ""excluded__bad_match_""
select select ""excluded__expired_""
select select ""excluded__other_""
select select ""excluded""
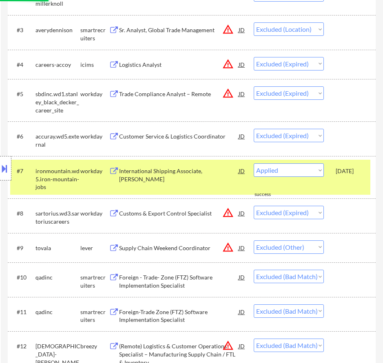
select select ""excluded__expired_""
select select ""excluded__bad_match_""
select select ""excluded__expired_""
select select ""excluded""
select select ""excluded__expired_""
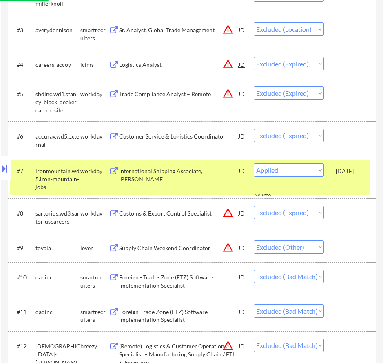
select select ""excluded__location_""
select select ""excluded__expired_""
select select ""excluded__location_""
select select ""excluded__other_""
select select ""excluded__expired_""
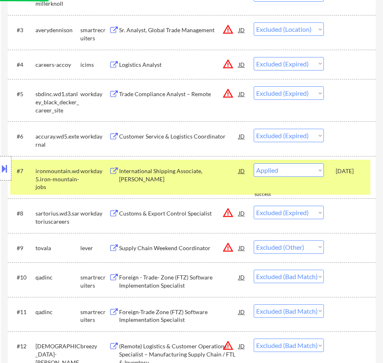
select select ""excluded__other_""
select select ""excluded__bad_match_""
select select ""excluded""
select select ""excluded__location_""
select select ""excluded__expired_""
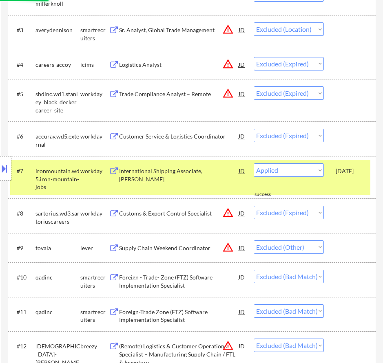
select select ""excluded""
select select ""excluded__bad_match_""
select select ""excluded__expired_""
select select ""excluded__other_""
select select ""excluded""
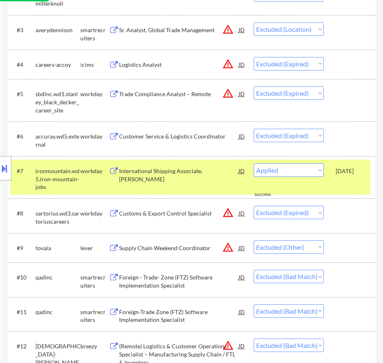
select select ""excluded__location_""
select select ""excluded__expired_""
select select ""excluded""
select select ""excluded__other_""
select select ""excluded__expired_""
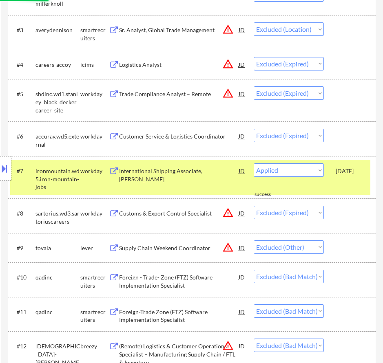
select select ""excluded""
select select ""excluded__expired_""
select select ""excluded__location_""
select select ""excluded""
select select ""excluded__expired_""
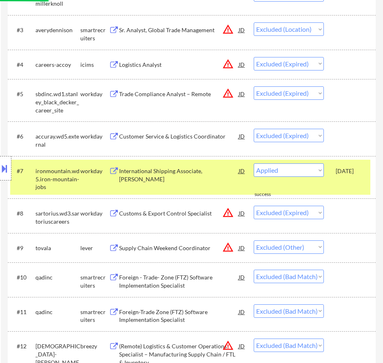
select select ""excluded__bad_match_""
select select ""excluded__expired_""
select select ""excluded""
select select ""excluded__expired_""
select select ""excluded""
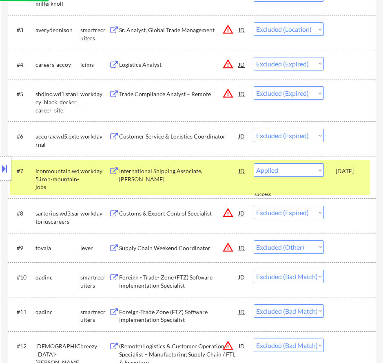
select select ""excluded__expired_""
select select ""excluded""
select select ""excluded__expired_""
select select ""excluded__other_""
select select ""excluded__expired_""
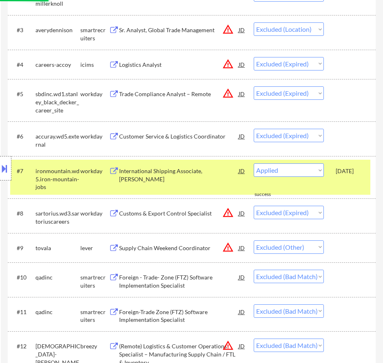
select select ""excluded""
select select ""excluded__bad_match_""
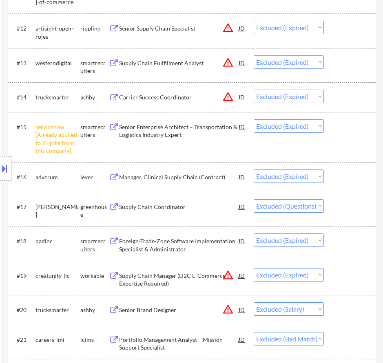
scroll to position [734, 0]
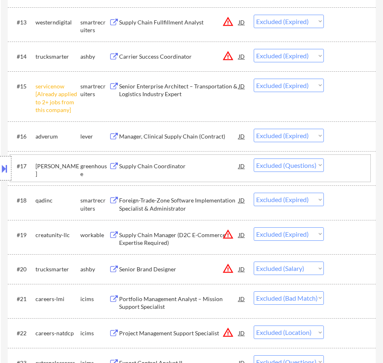
click at [197, 175] on div "#17 bobbie greenhouse Supply Chain Coordinator JD Choose an option... Pending A…" at bounding box center [190, 168] width 360 height 27
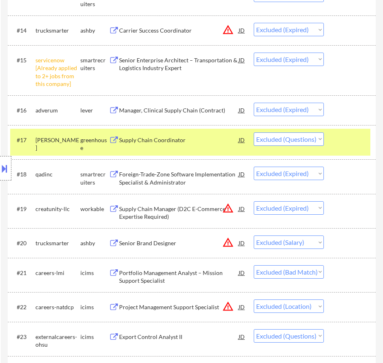
scroll to position [774, 0]
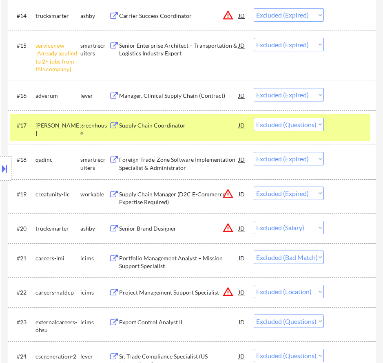
click at [309, 125] on select "Choose an option... Pending Applied Excluded (Questions) Excluded (Expired) Exc…" at bounding box center [289, 124] width 70 height 13
select select ""excluded__other_""
click at [254, 118] on select "Choose an option... Pending Applied Excluded (Questions) Excluded (Expired) Exc…" at bounding box center [289, 124] width 70 height 13
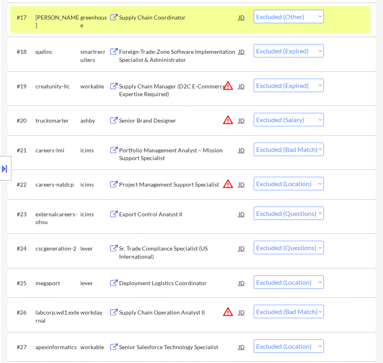
scroll to position [897, 0]
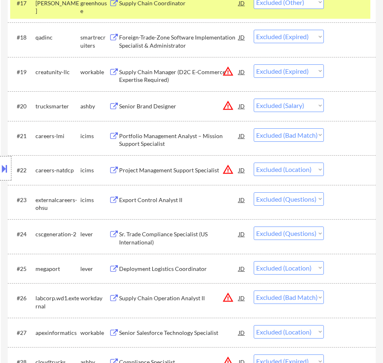
click at [209, 199] on div "Export Control Analyst II" at bounding box center [178, 200] width 119 height 8
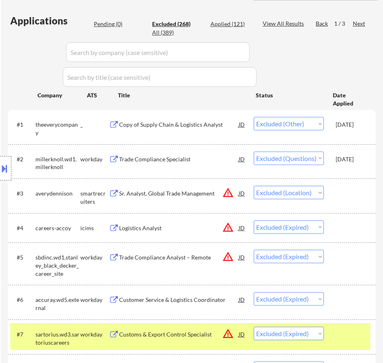
scroll to position [204, 0]
click at [229, 22] on div "Applied (121)" at bounding box center [230, 24] width 41 height 8
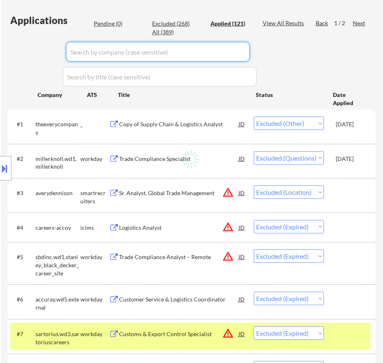
click at [232, 52] on input "input" at bounding box center [157, 52] width 183 height 20
select select ""applied""
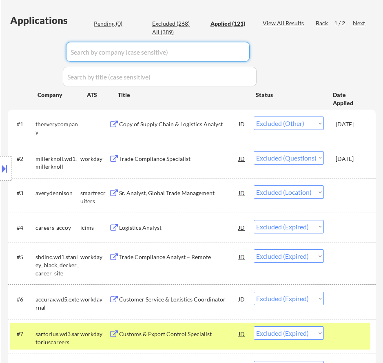
select select ""applied""
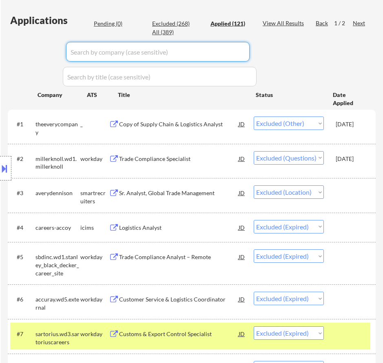
select select ""applied""
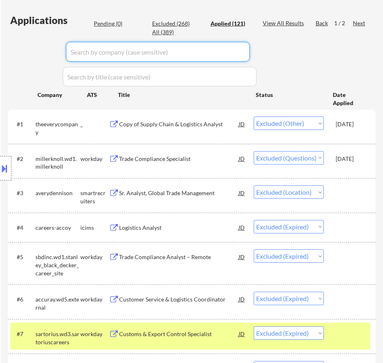
select select ""applied""
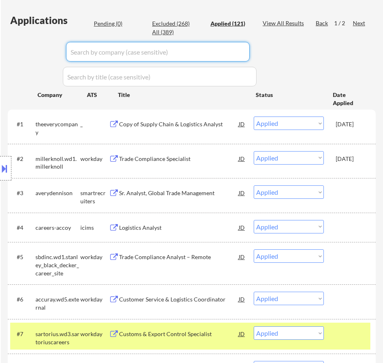
select select ""applied""
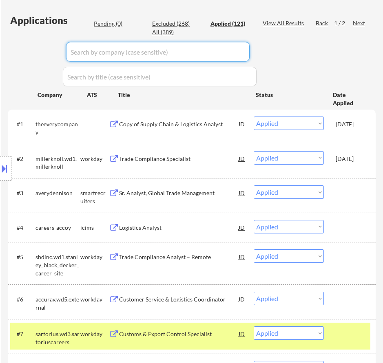
select select ""applied""
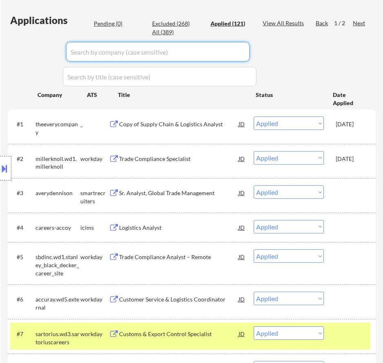
select select ""applied""
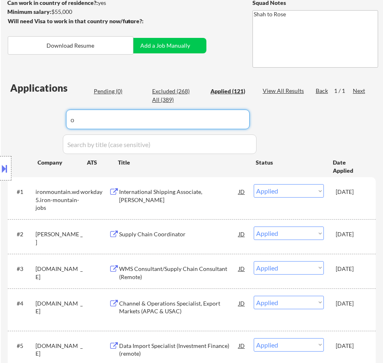
scroll to position [122, 0]
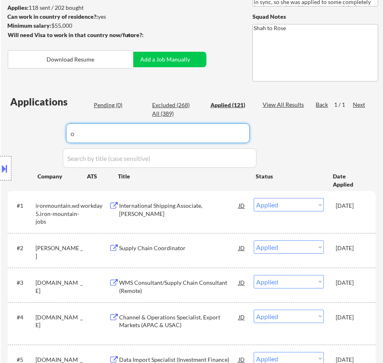
click at [99, 128] on div "Location Inclusions: remote" at bounding box center [73, 168] width 146 height 237
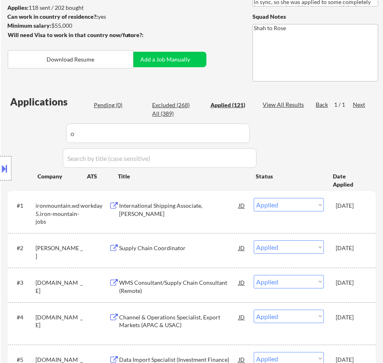
click at [185, 105] on div "Excluded (268)" at bounding box center [172, 105] width 41 height 8
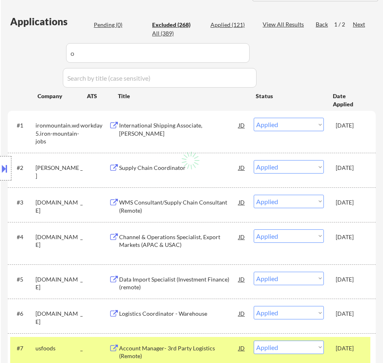
scroll to position [163, 0]
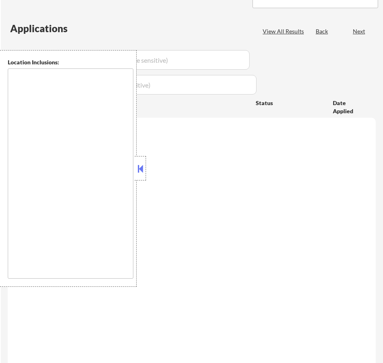
scroll to position [163, 0]
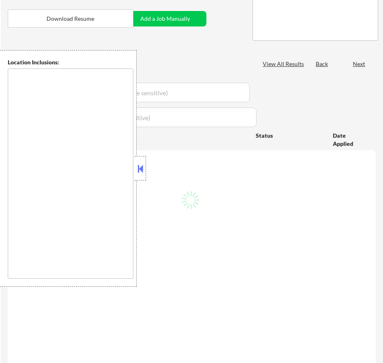
type textarea "Open to AI Answers 🤖 - 8/11 BM • Reassigning to Flora intentionally bc of match…"
type textarea "Shah to Rose"
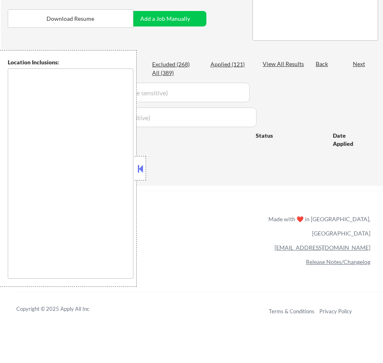
type textarea "remote"
click at [140, 167] on button at bounding box center [140, 169] width 9 height 12
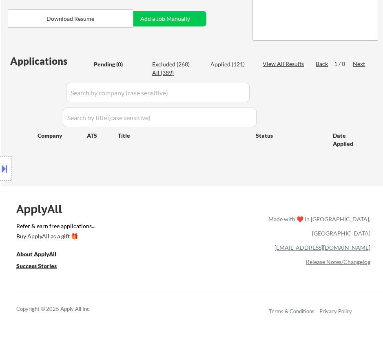
click at [166, 66] on div "Excluded (268)" at bounding box center [172, 64] width 41 height 8
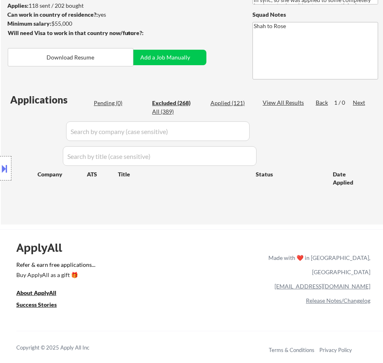
scroll to position [122, 0]
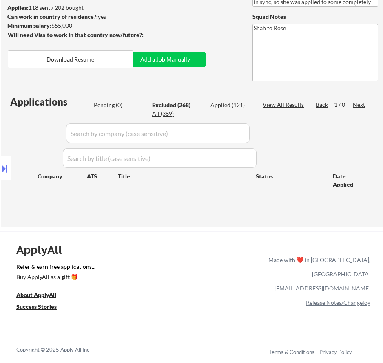
click at [220, 106] on div "Applied (121)" at bounding box center [230, 105] width 41 height 8
click at [228, 130] on input "input" at bounding box center [157, 133] width 183 height 20
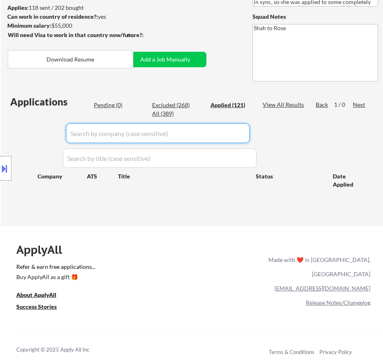
paste input "ohsu"
type input "o"
click at [173, 105] on div "Excluded (268)" at bounding box center [172, 105] width 41 height 8
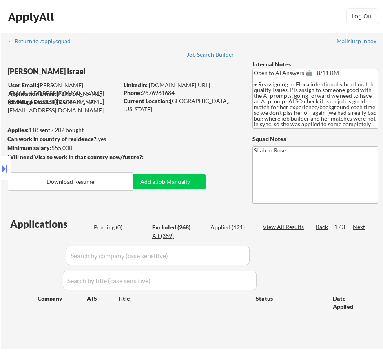
scroll to position [41, 0]
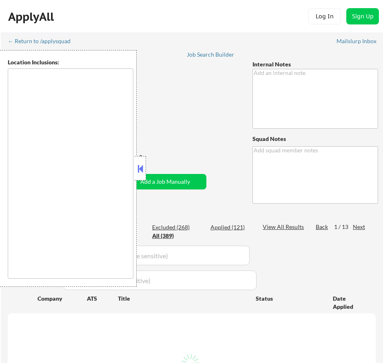
type textarea "Open to AI Answers 🤖 - 8/11 BM • Reassigning to Flora intentionally bc of match…"
type textarea "Shah to Rose"
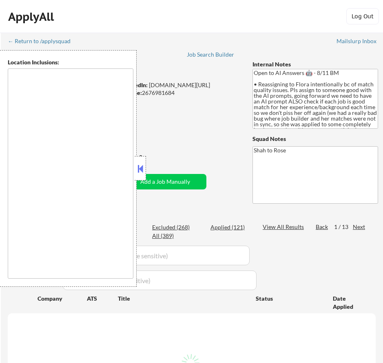
type textarea "remote"
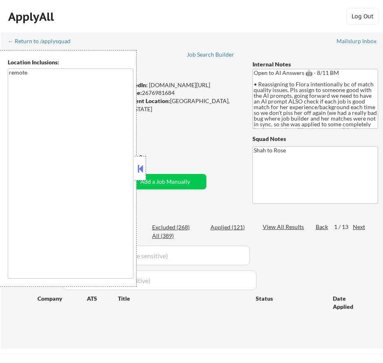
click at [140, 168] on button at bounding box center [140, 169] width 9 height 12
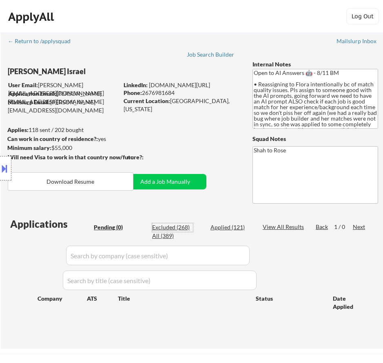
click at [170, 228] on div "Excluded (268)" at bounding box center [172, 227] width 41 height 8
select select ""excluded__other_""
select select ""excluded""
select select ""excluded__location_""
select select ""excluded__expired_""
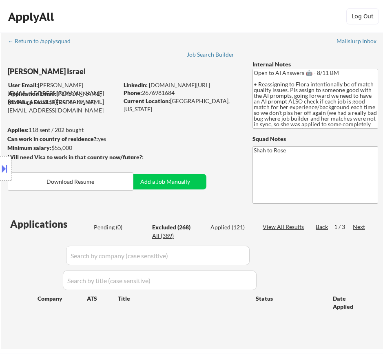
select select ""excluded__expired_""
select select ""excluded__other_""
select select ""excluded__bad_match_""
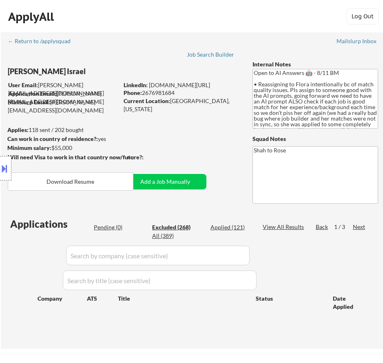
select select ""excluded__bad_match_""
select select ""excluded__expired_""
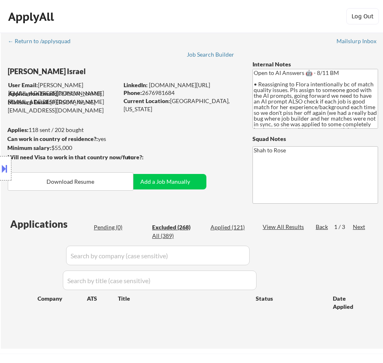
select select ""excluded__expired_""
select select ""excluded__other_""
select select ""excluded__expired_""
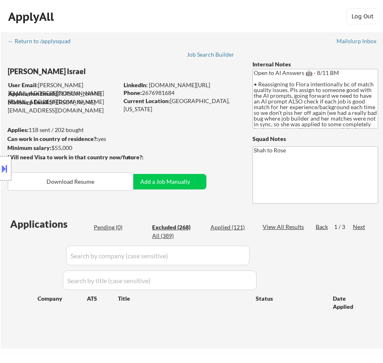
select select ""excluded__salary_""
select select ""excluded__bad_match_""
select select ""excluded__location_""
select select ""excluded""
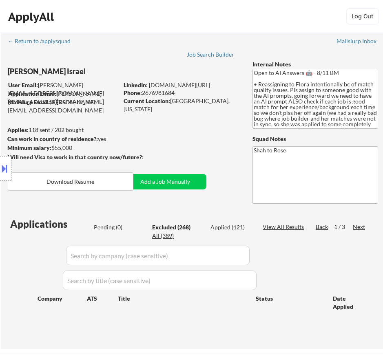
select select ""excluded__location_""
select select ""excluded__bad_match_""
select select ""excluded__location_""
select select ""excluded__expired_""
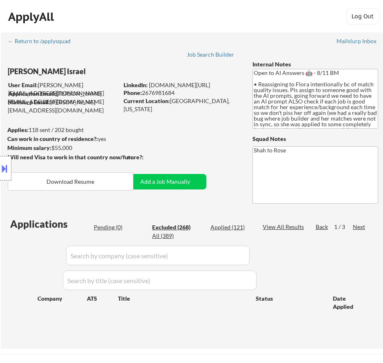
select select ""excluded__bad_match_""
select select ""excluded__expired_""
select select ""excluded__bad_match_""
select select ""excluded__other_""
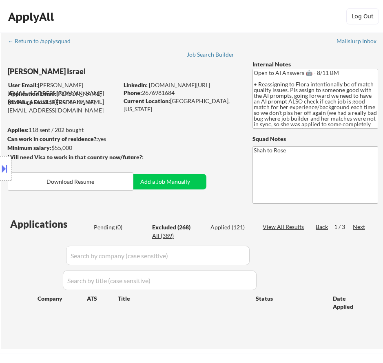
select select ""excluded__expired_""
select select ""excluded__bad_match_""
select select ""excluded__expired_""
select select ""excluded__other_""
select select ""excluded""
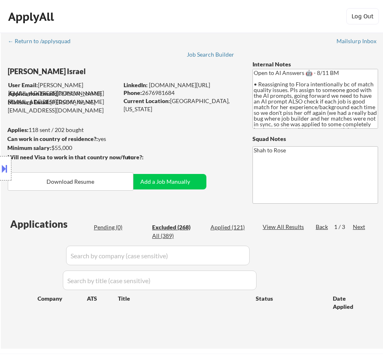
select select ""excluded__expired_""
select select ""excluded__bad_match_""
select select ""excluded__expired_""
select select ""excluded""
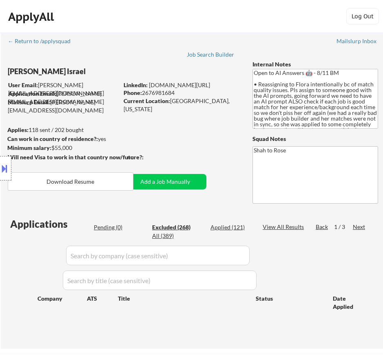
select select ""excluded__expired_""
select select ""excluded__location_""
select select ""excluded__expired_""
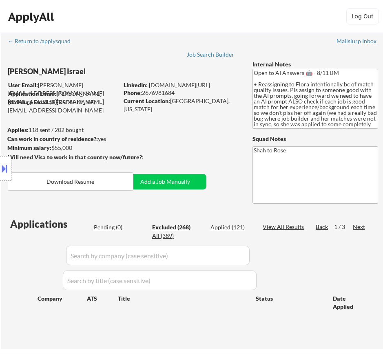
select select ""excluded__expired_""
select select ""excluded__location_""
select select ""excluded__other_""
select select ""excluded__expired_""
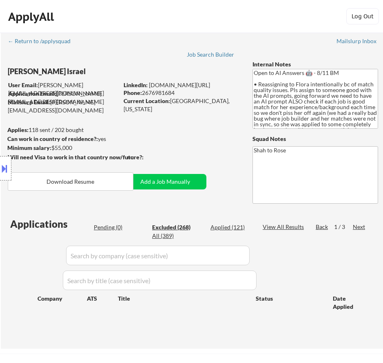
select select ""excluded__other_""
select select ""excluded__bad_match_""
select select ""excluded""
select select ""excluded__location_""
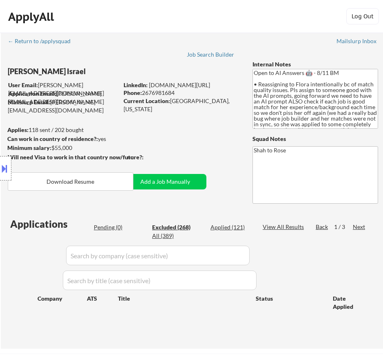
select select ""excluded__expired_""
select select ""excluded""
select select ""excluded__bad_match_""
select select ""excluded__expired_""
select select ""excluded__other_""
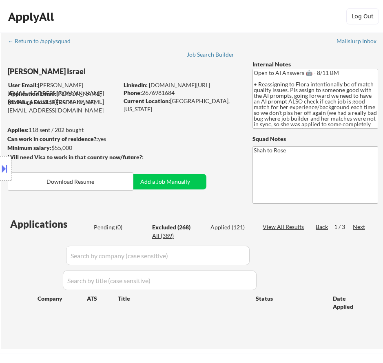
select select ""excluded""
select select ""excluded__location_""
select select ""excluded__expired_""
select select ""excluded""
select select ""excluded__other_""
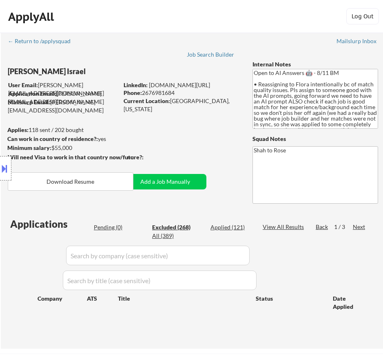
select select ""excluded__expired_""
select select ""excluded""
select select ""excluded__expired_""
select select ""excluded__location_""
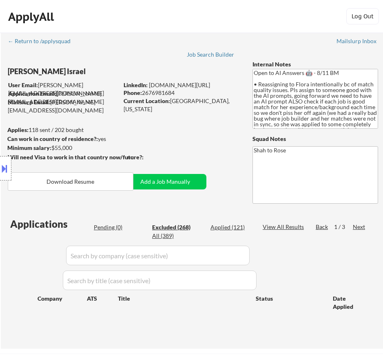
select select ""excluded__location_""
select select ""excluded""
select select ""excluded__expired_""
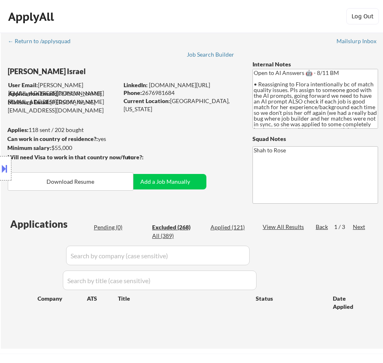
select select ""excluded__expired_""
select select ""excluded__bad_match_""
select select ""excluded__expired_""
select select ""excluded""
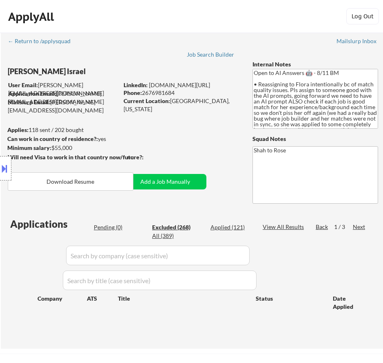
select select ""excluded__expired_""
select select ""excluded""
select select ""excluded__expired_""
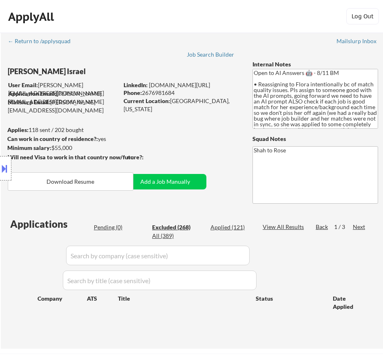
select select ""excluded""
select select ""excluded__expired_""
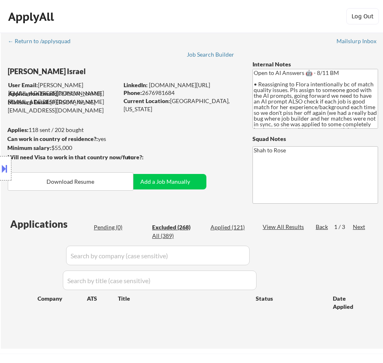
select select ""excluded__expired_""
select select ""excluded__other_""
select select ""excluded__expired_""
select select ""excluded""
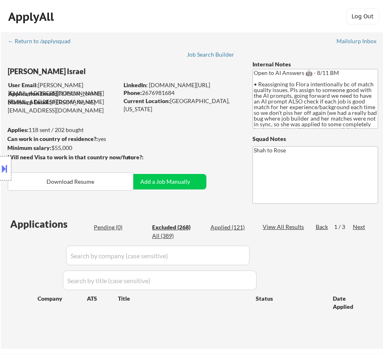
select select ""excluded__bad_match_""
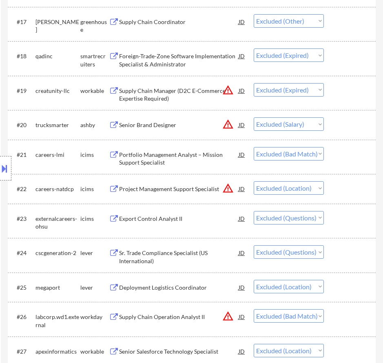
scroll to position [897, 0]
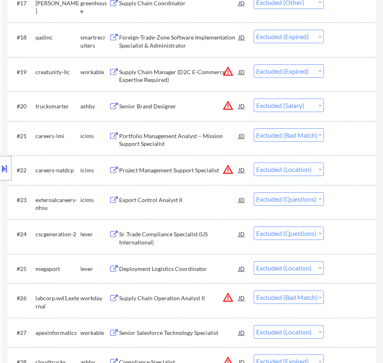
click at [211, 201] on div "Export Control Analyst II" at bounding box center [178, 200] width 119 height 8
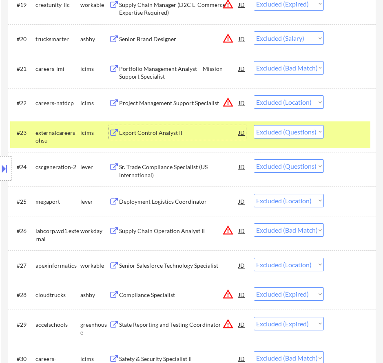
scroll to position [978, 0]
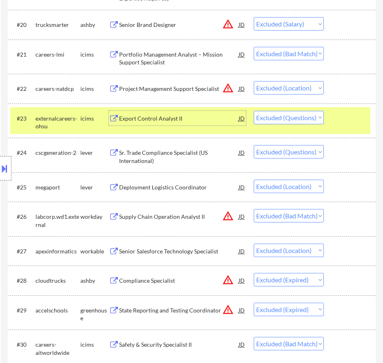
click at [220, 156] on div "Sr. Trade Compliance Specialist (US International)" at bounding box center [178, 157] width 119 height 16
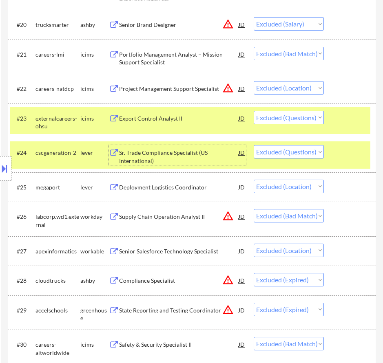
click at [278, 152] on select "Choose an option... Pending Applied Excluded (Questions) Excluded (Expired) Exc…" at bounding box center [289, 151] width 70 height 13
click at [254, 145] on select "Choose an option... Pending Applied Excluded (Questions) Excluded (Expired) Exc…" at bounding box center [289, 151] width 70 height 13
select select ""excluded__location_""
select select ""excluded__bad_match_""
select select ""excluded__location_""
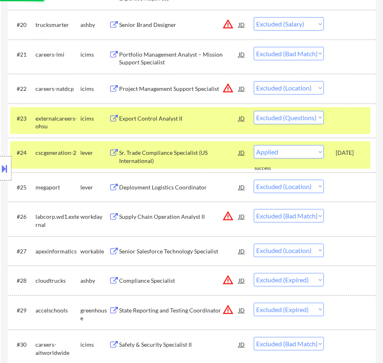
select select ""excluded__expired_""
select select ""excluded__bad_match_""
select select ""excluded__expired_""
select select ""excluded__bad_match_""
select select ""excluded__other_""
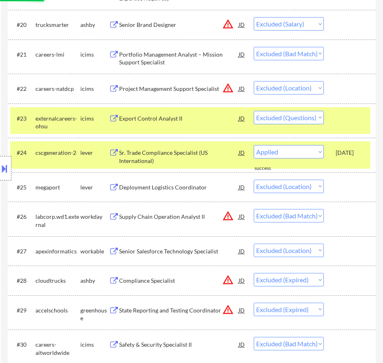
select select ""excluded__expired_""
select select ""excluded__bad_match_""
select select ""excluded__expired_""
select select ""excluded__other_""
select select ""excluded""
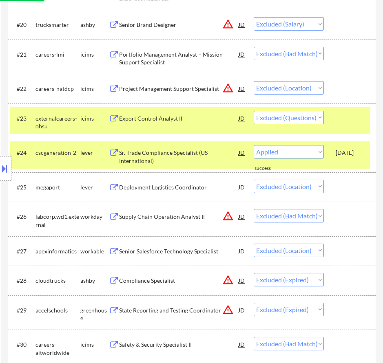
select select ""excluded__expired_""
select select ""excluded__bad_match_""
select select ""excluded__expired_""
select select ""excluded""
select select ""excluded__expired_""
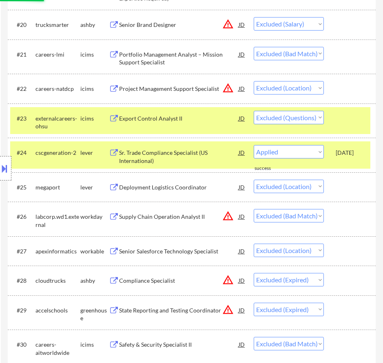
select select ""excluded__location_""
select select ""excluded__expired_""
select select ""excluded__location_""
select select ""excluded__other_""
select select ""excluded__expired_""
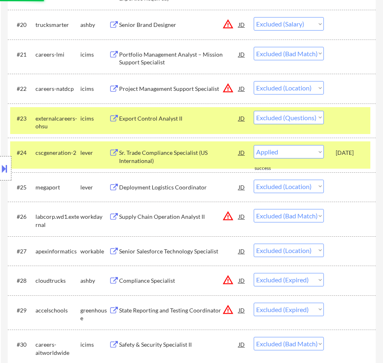
select select ""excluded__other_""
select select ""excluded__bad_match_""
select select ""excluded""
select select ""excluded__location_""
select select ""excluded__expired_""
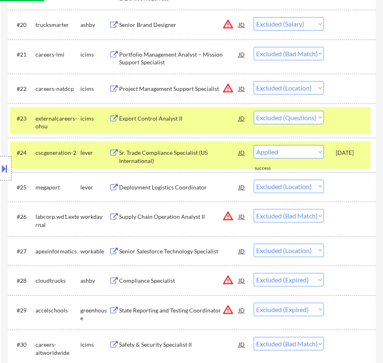
select select ""excluded""
select select ""excluded__bad_match_""
select select ""excluded__expired_""
select select ""excluded__other_""
select select ""excluded""
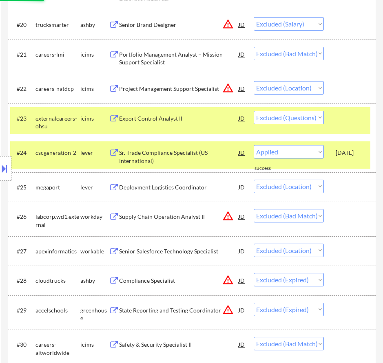
select select ""excluded__location_""
select select ""excluded__expired_""
select select ""excluded""
select select ""excluded__other_""
select select ""excluded__expired_""
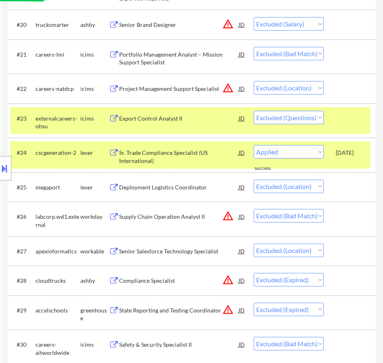
select select ""excluded""
select select ""excluded__expired_""
select select ""excluded__location_""
select select ""excluded""
select select ""excluded__expired_""
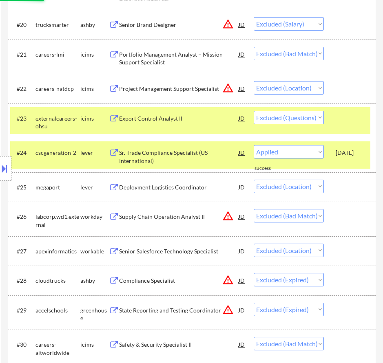
select select ""excluded__bad_match_""
select select ""excluded__expired_""
select select ""excluded""
select select ""excluded__expired_""
select select ""excluded""
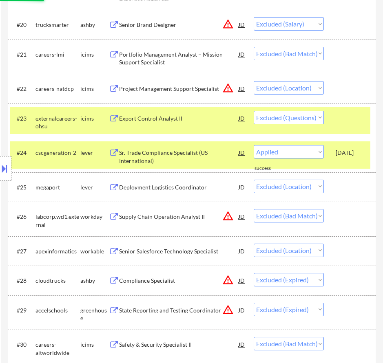
select select ""excluded__expired_""
select select ""excluded""
select select ""excluded__expired_""
select select ""excluded__other_""
select select ""excluded__expired_""
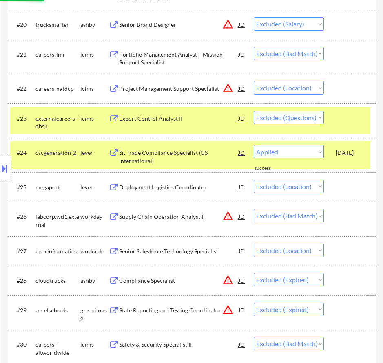
select select ""excluded""
select select ""excluded__bad_match_""
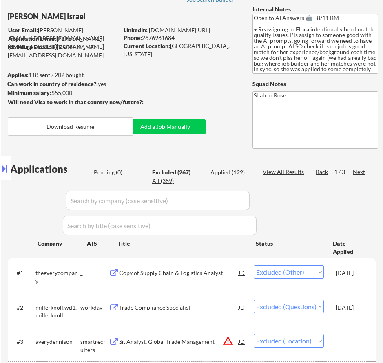
scroll to position [41, 0]
